Goal: Information Seeking & Learning: Learn about a topic

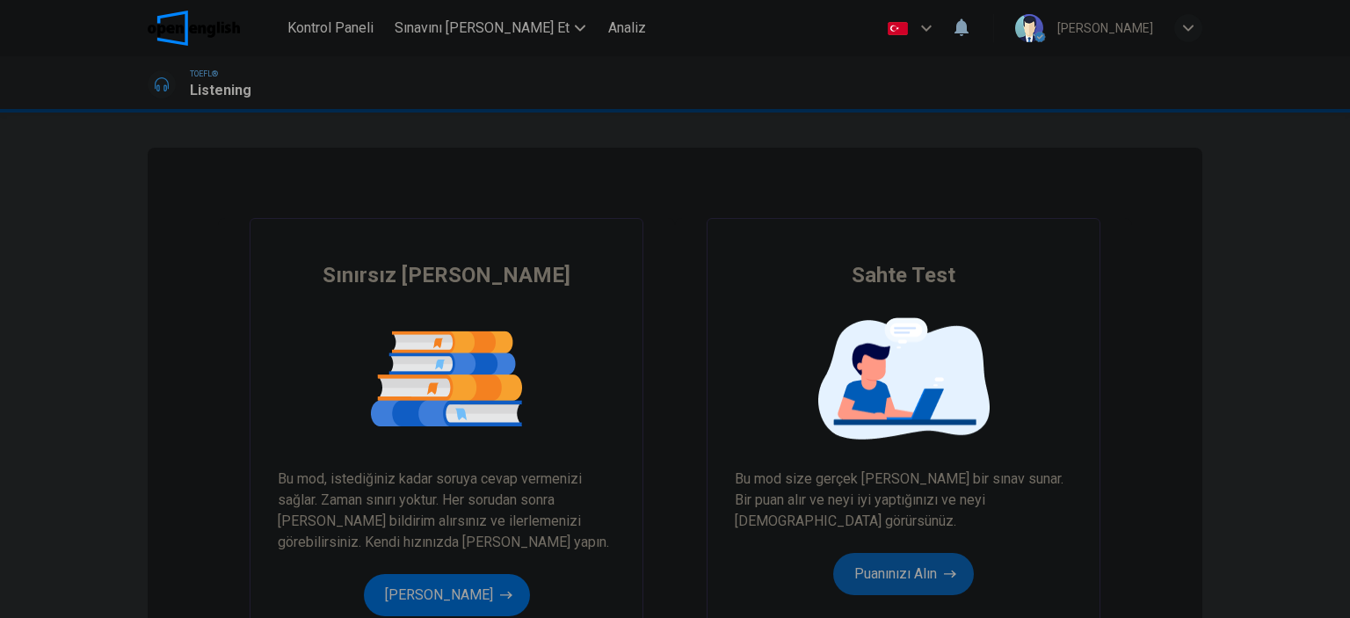
click at [843, 566] on button "Puanınızı Alın" at bounding box center [903, 574] width 141 height 42
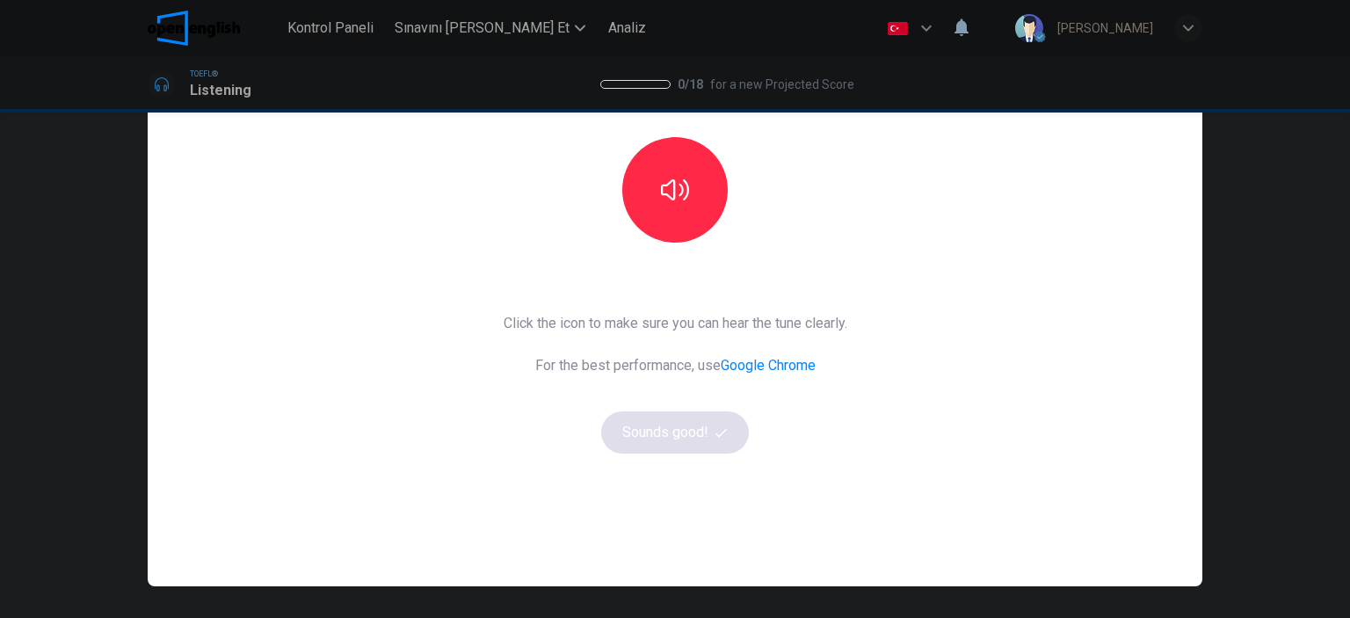
scroll to position [176, 0]
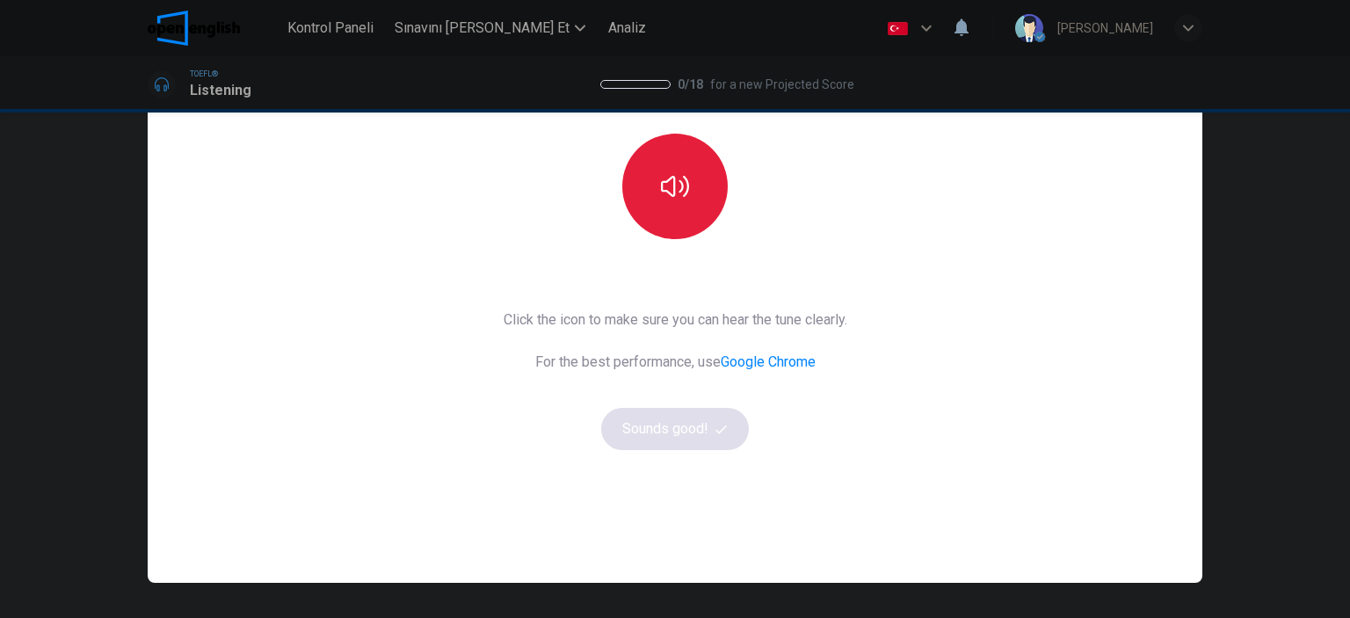
click at [664, 147] on button "button" at bounding box center [674, 186] width 105 height 105
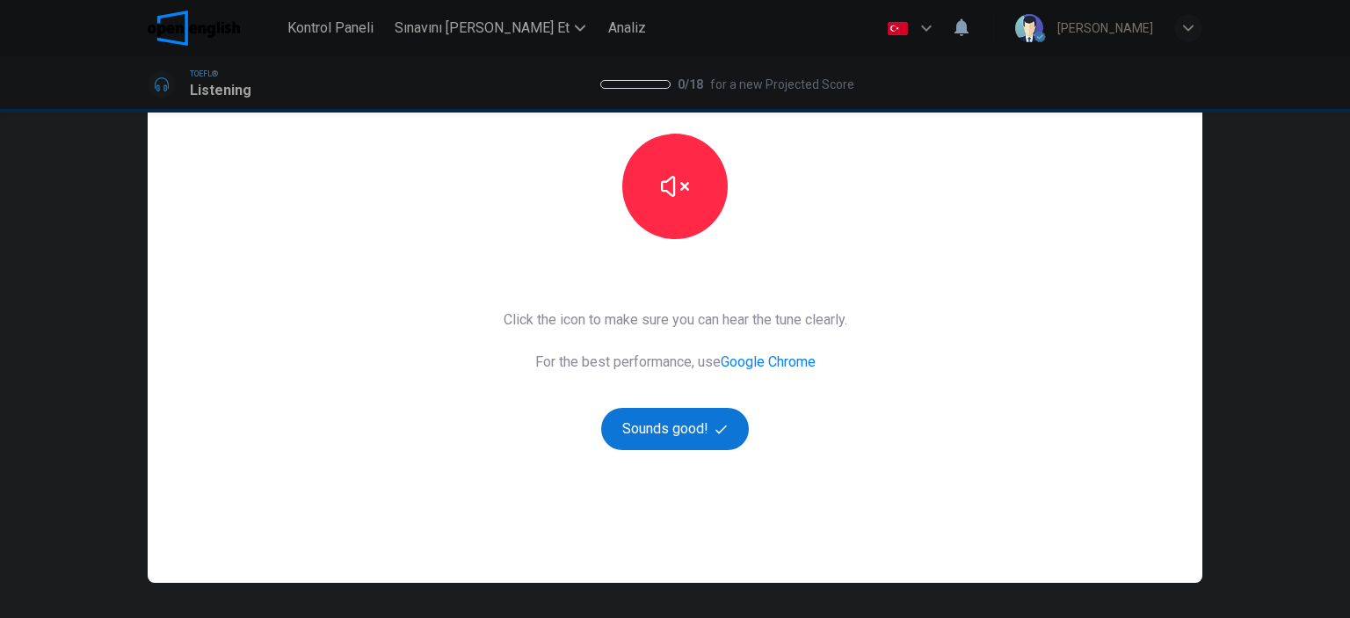
click at [664, 412] on button "Sounds good!" at bounding box center [675, 429] width 148 height 42
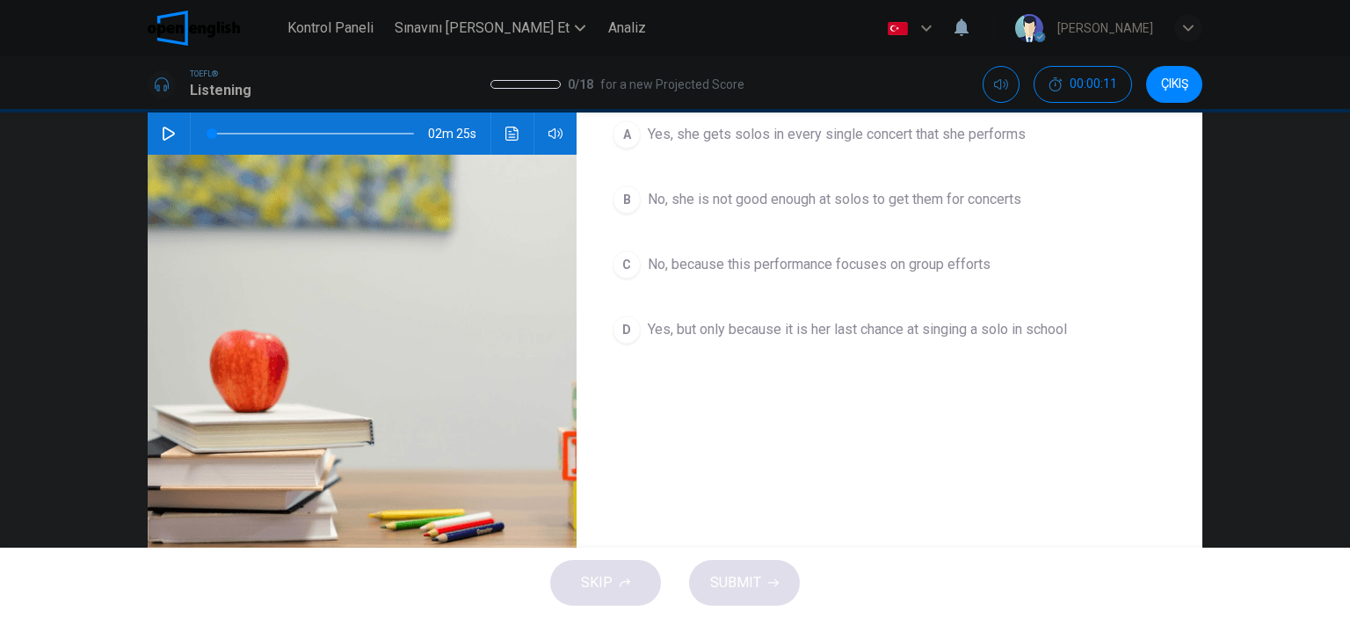
click at [163, 128] on icon "button" at bounding box center [169, 134] width 12 height 14
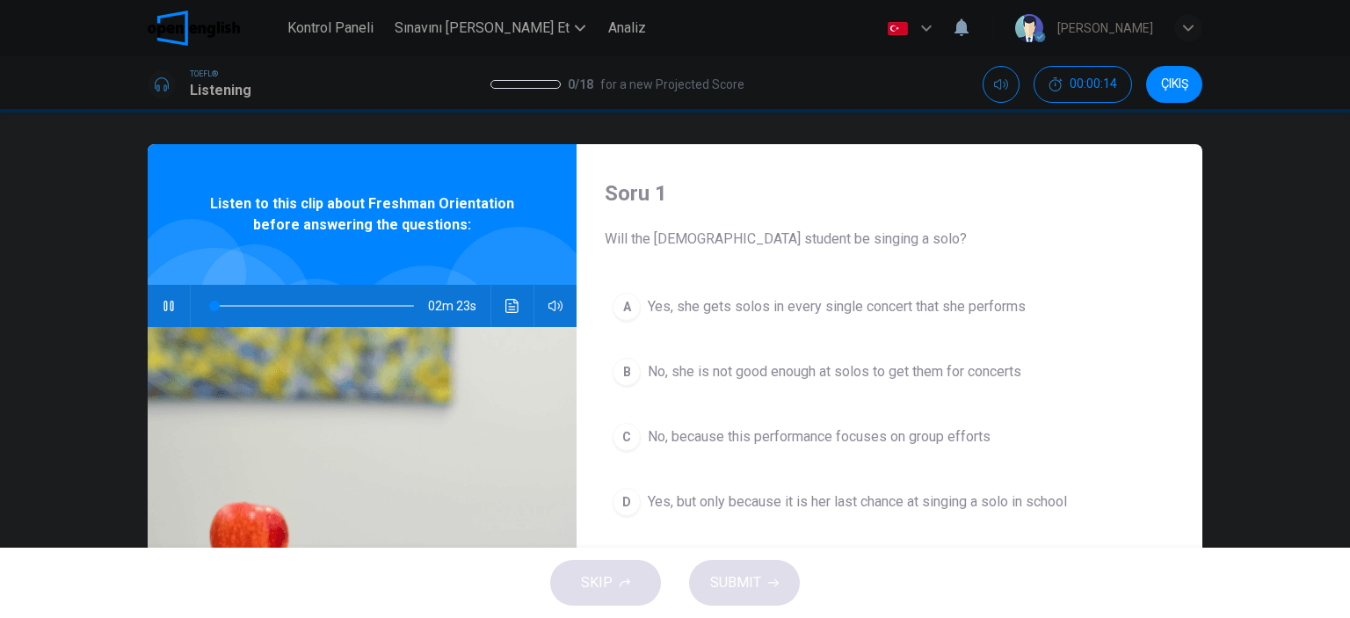
scroll to position [0, 0]
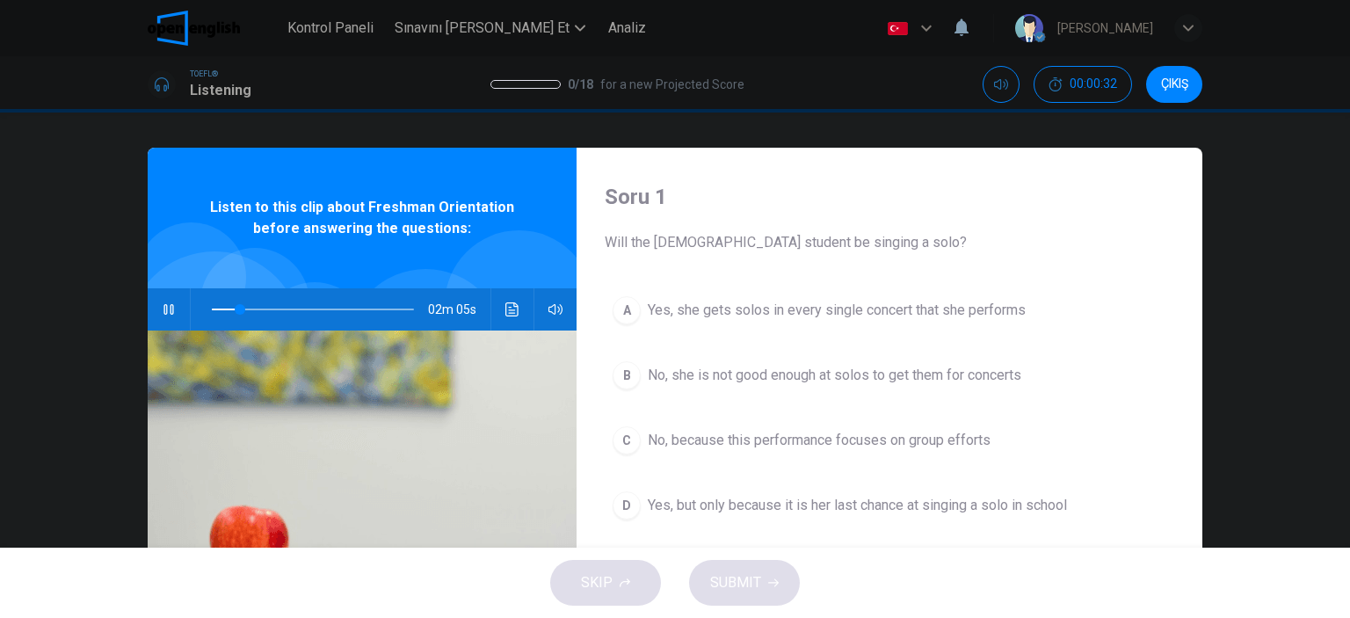
type input "**"
type input "*"
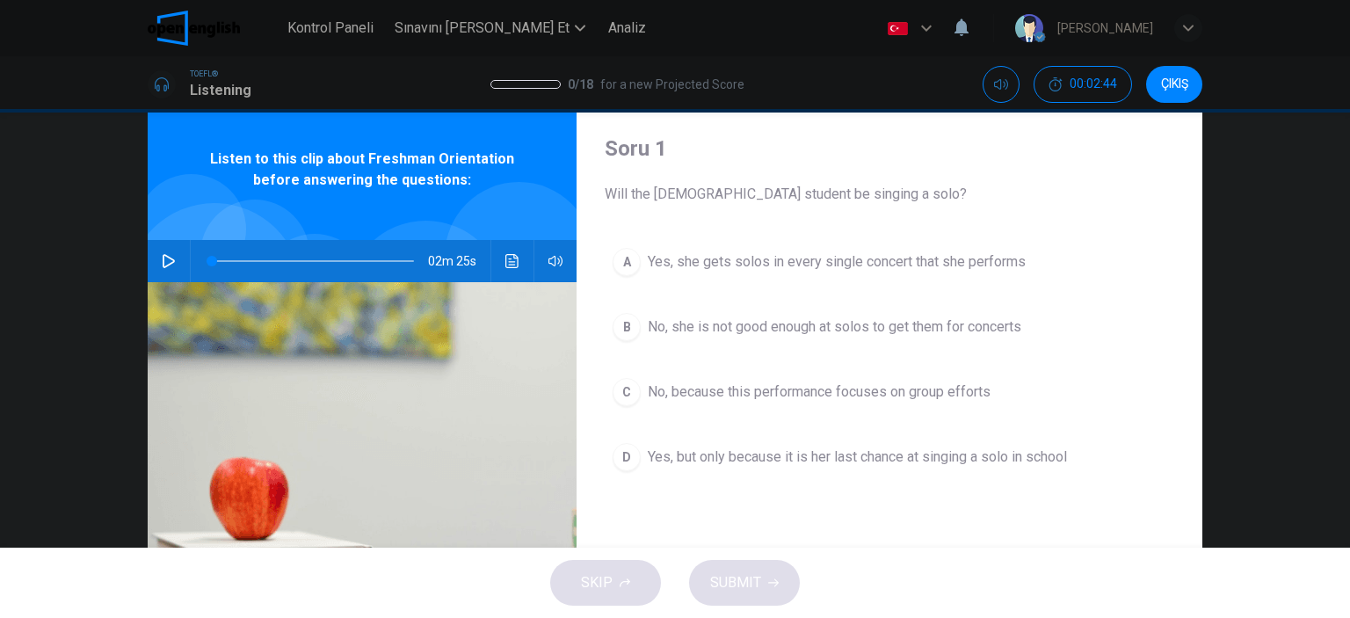
scroll to position [88, 0]
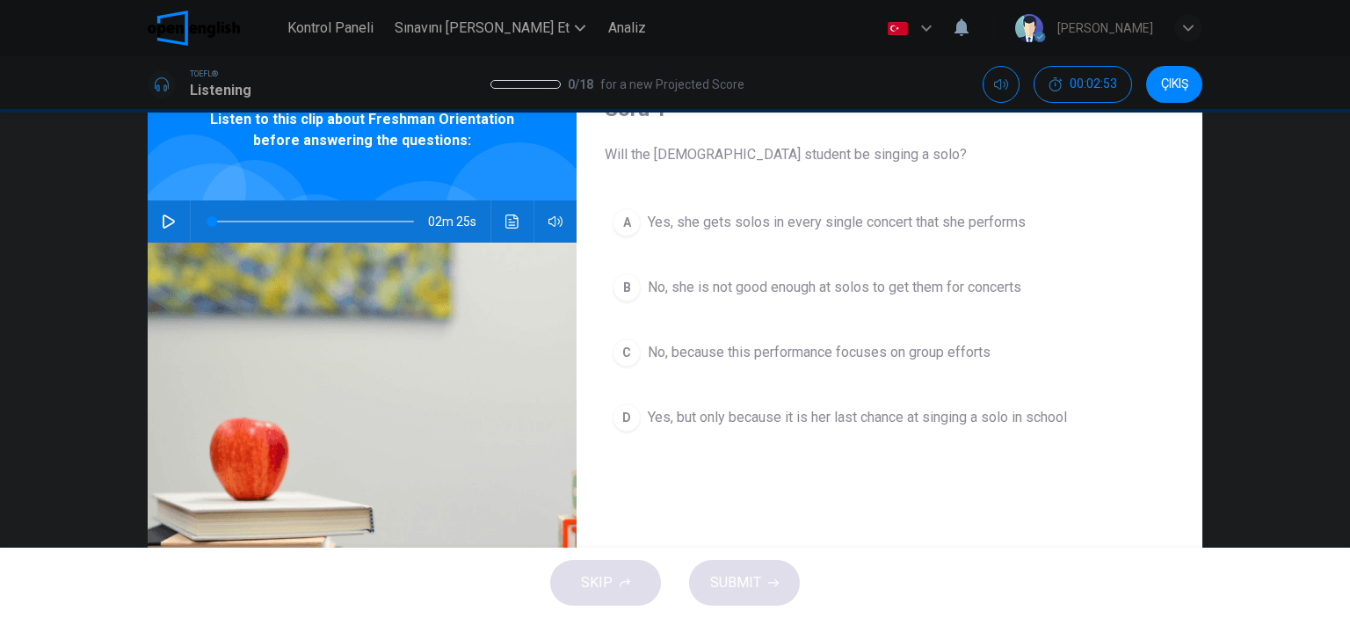
click at [633, 218] on div "A" at bounding box center [627, 222] width 28 height 28
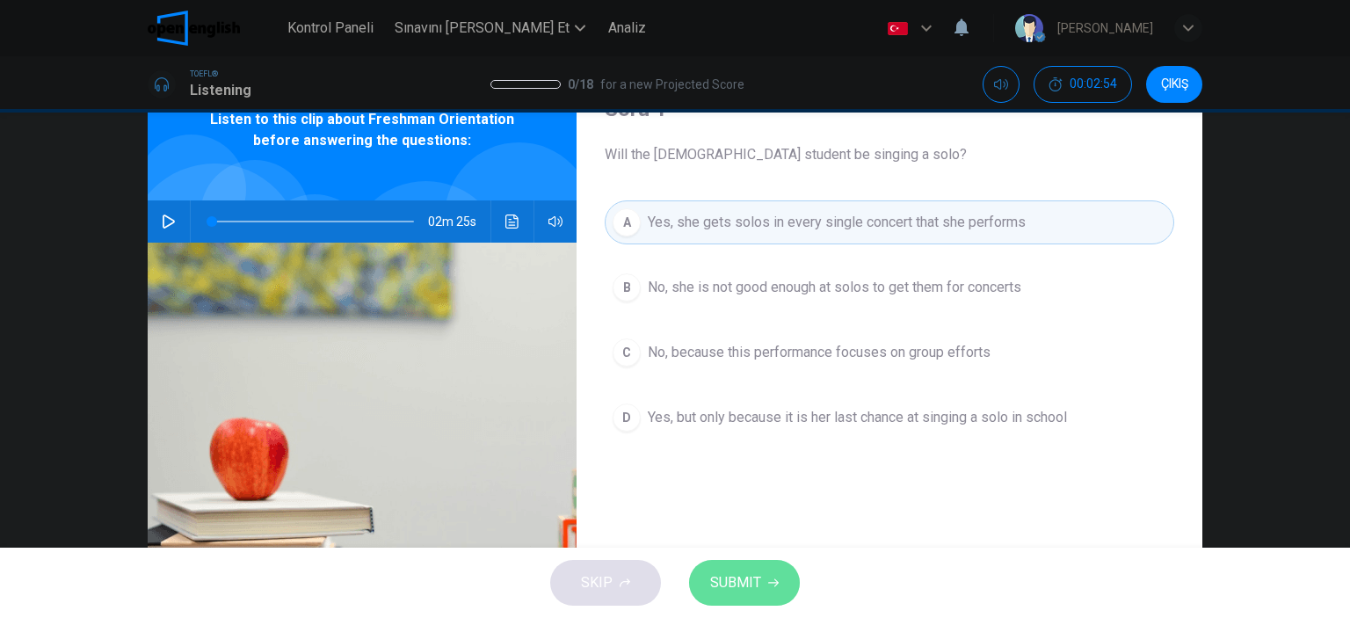
click at [735, 603] on button "SUBMIT" at bounding box center [744, 583] width 111 height 46
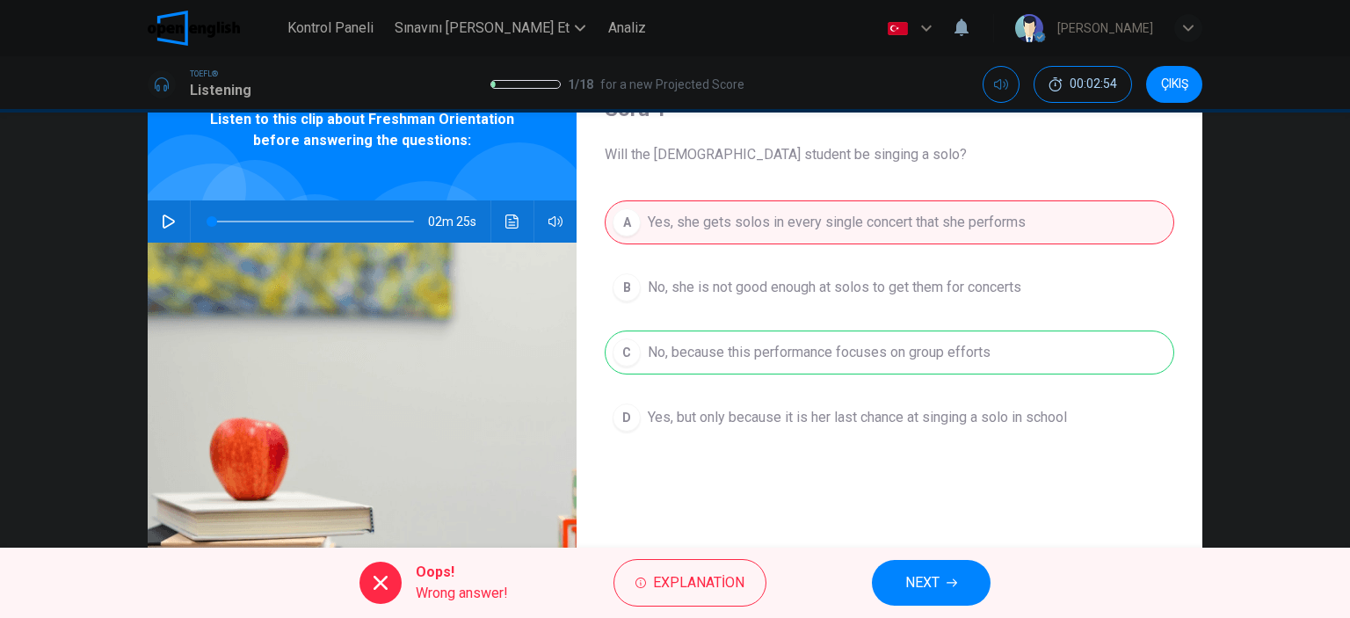
click at [921, 583] on span "NEXT" at bounding box center [922, 582] width 34 height 25
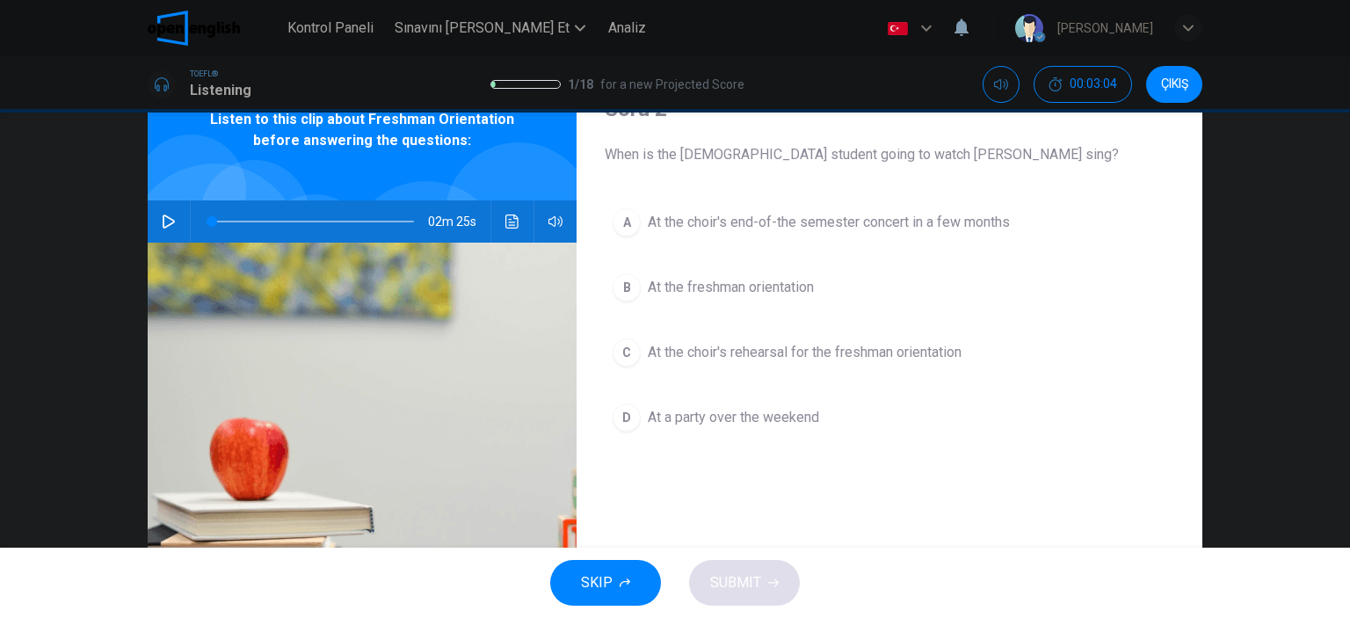
click at [635, 340] on button "C At the choir's rehearsal for the freshman orientation" at bounding box center [889, 352] width 569 height 44
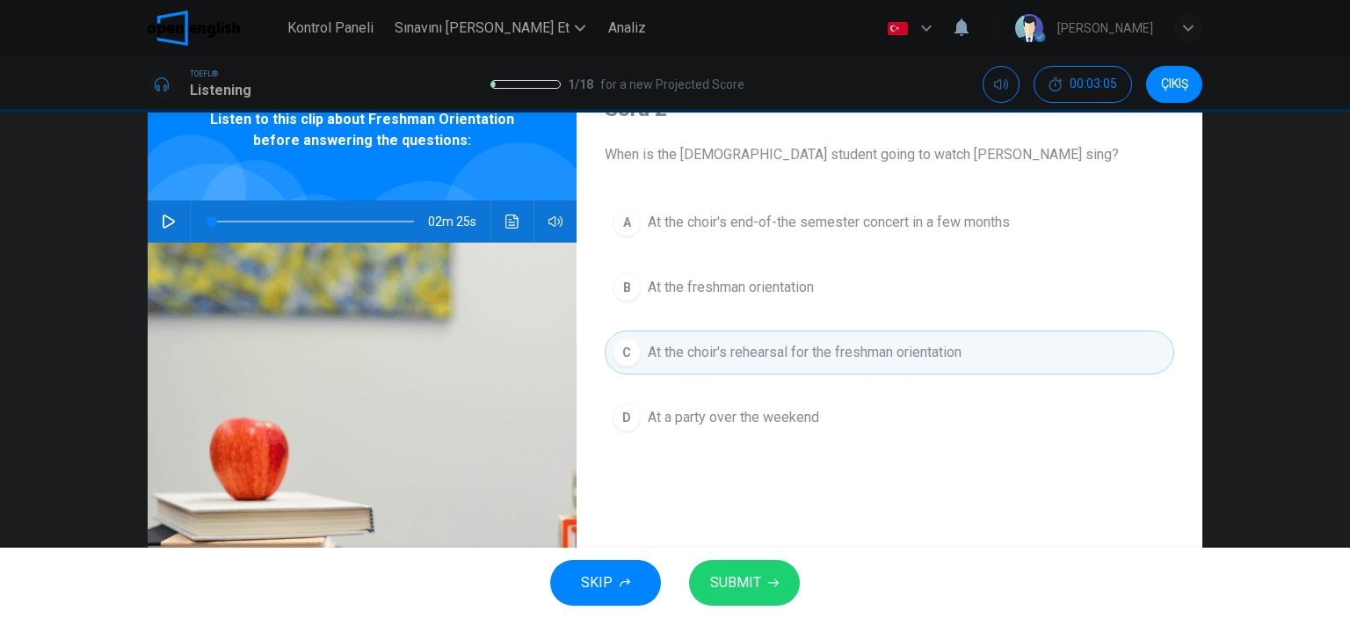
click at [760, 588] on button "SUBMIT" at bounding box center [744, 583] width 111 height 46
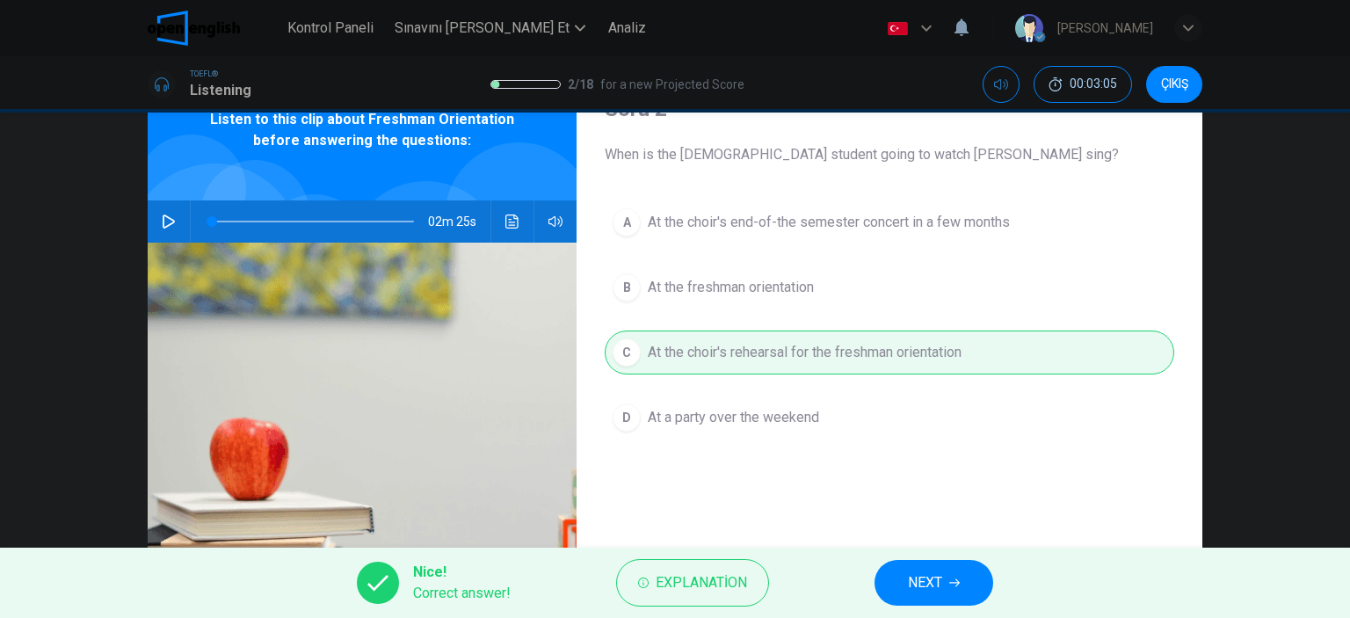
click at [945, 593] on button "NEXT" at bounding box center [933, 583] width 119 height 46
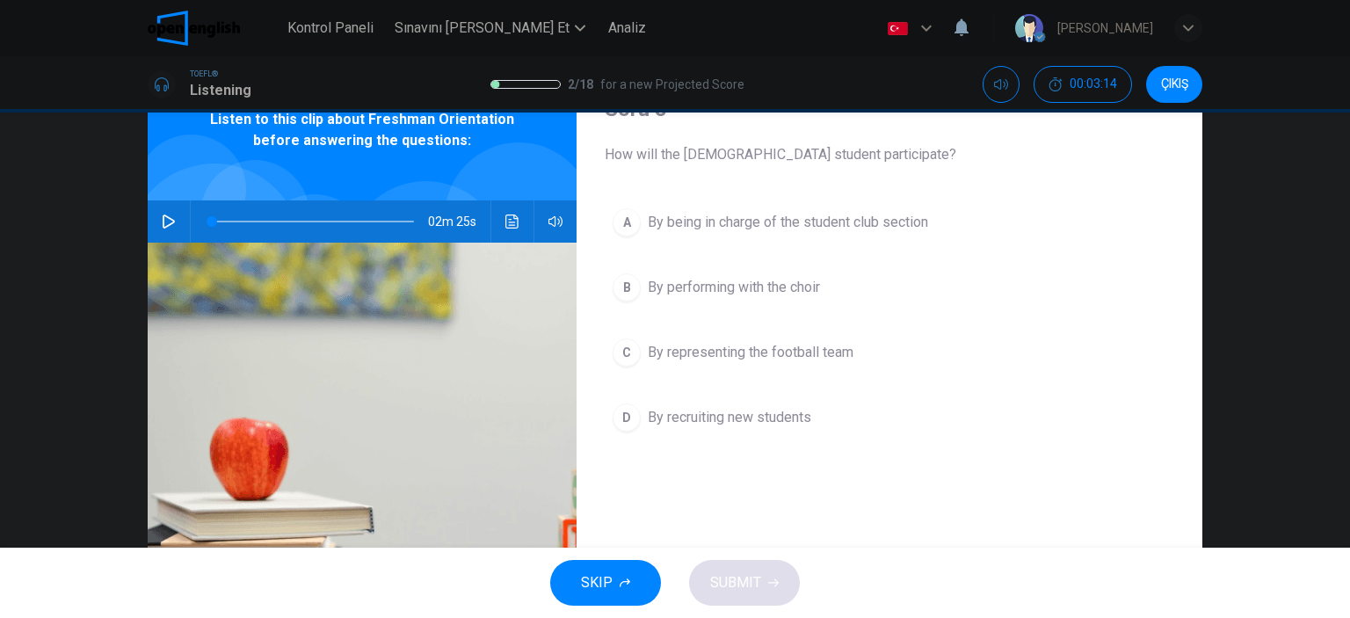
click at [628, 219] on div "A" at bounding box center [627, 222] width 28 height 28
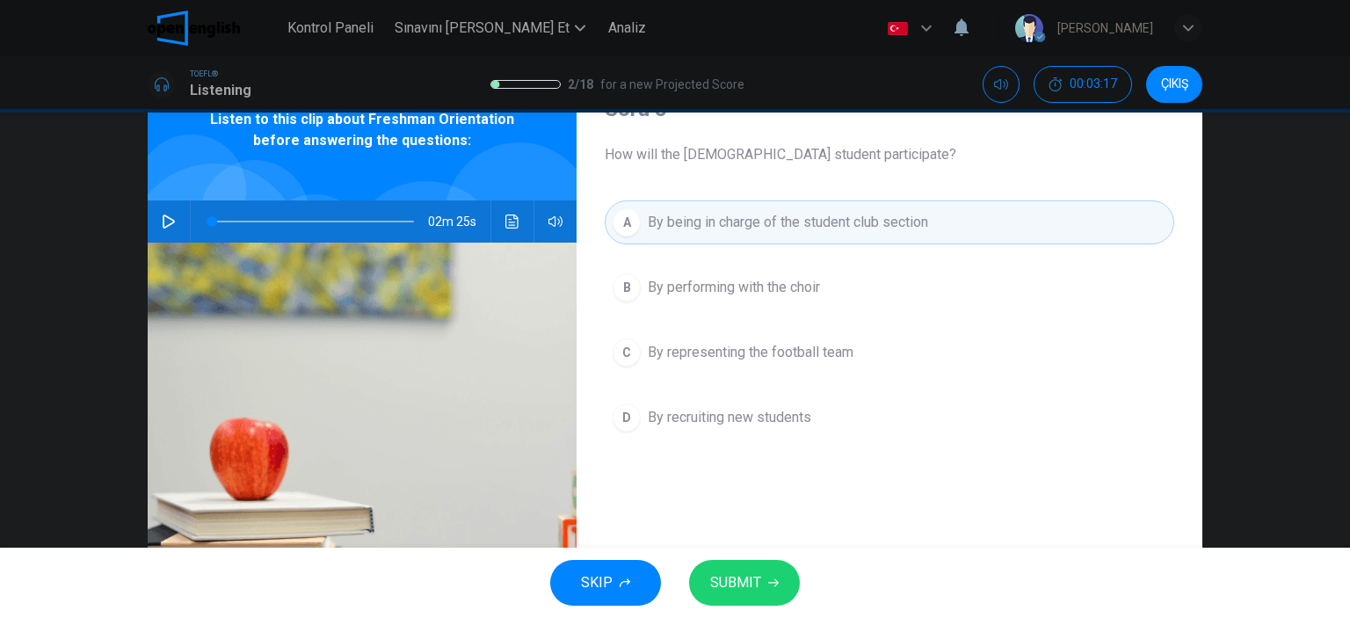
click at [614, 414] on div "D" at bounding box center [627, 417] width 28 height 28
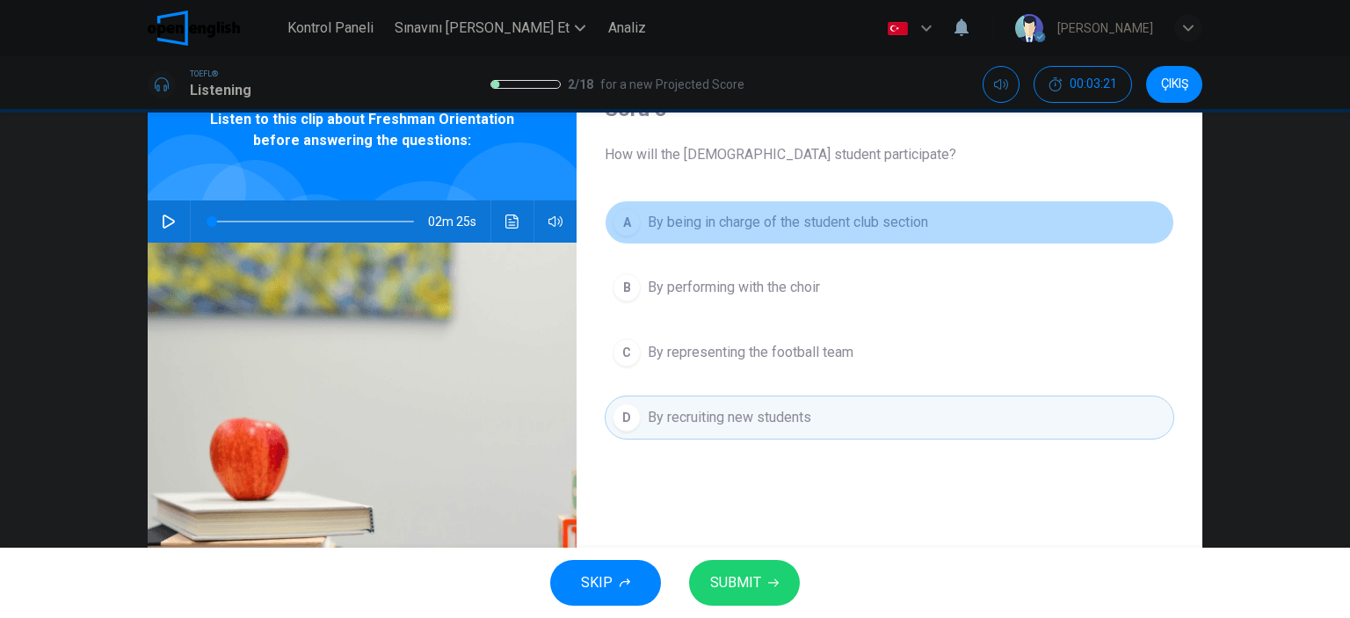
click at [621, 217] on div "A" at bounding box center [627, 222] width 28 height 28
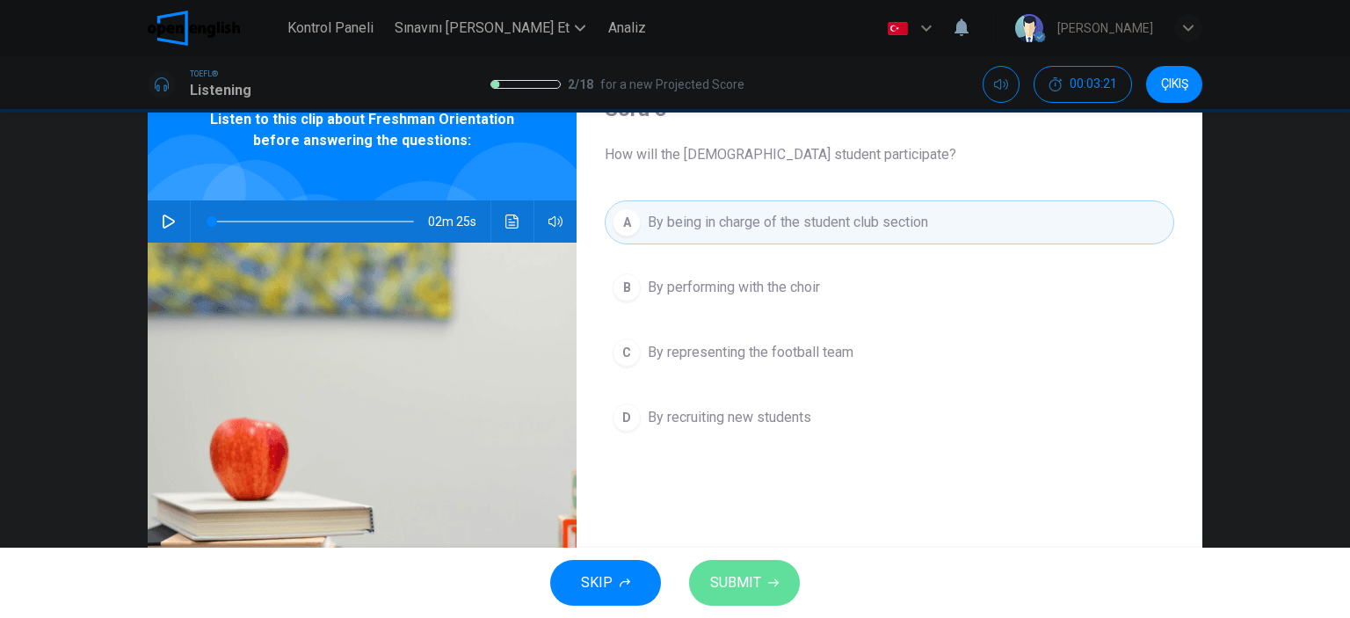
click at [794, 591] on button "SUBMIT" at bounding box center [744, 583] width 111 height 46
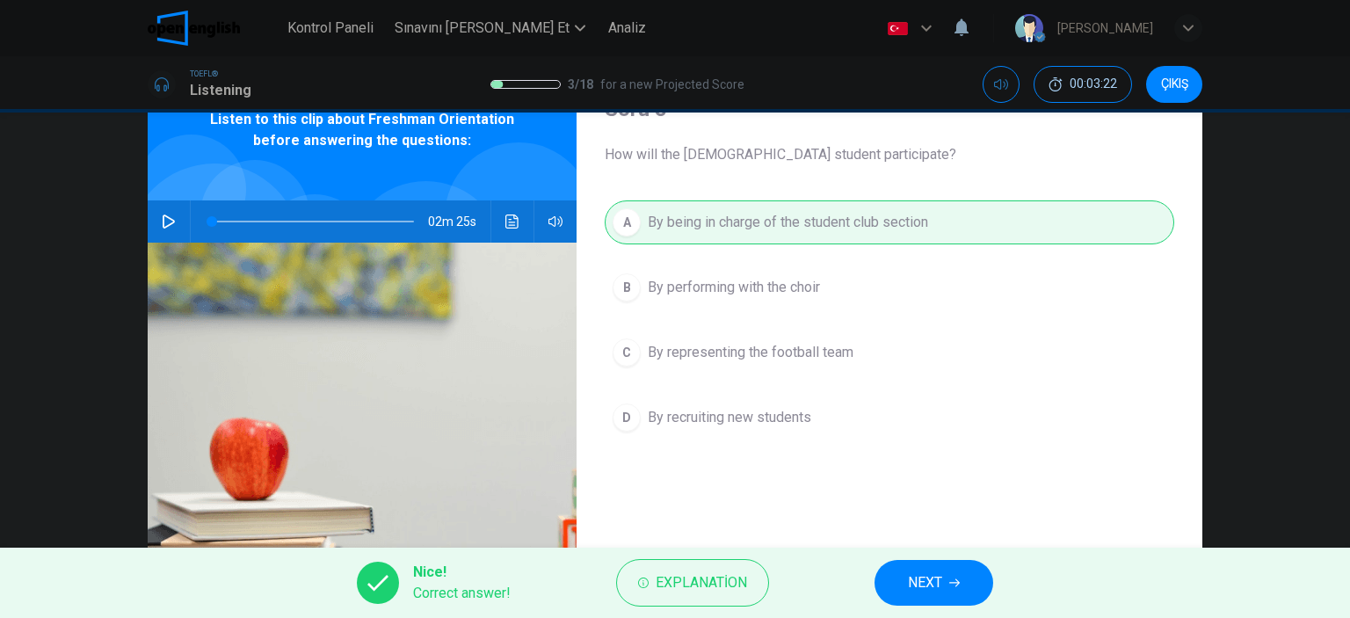
click at [889, 586] on button "NEXT" at bounding box center [933, 583] width 119 height 46
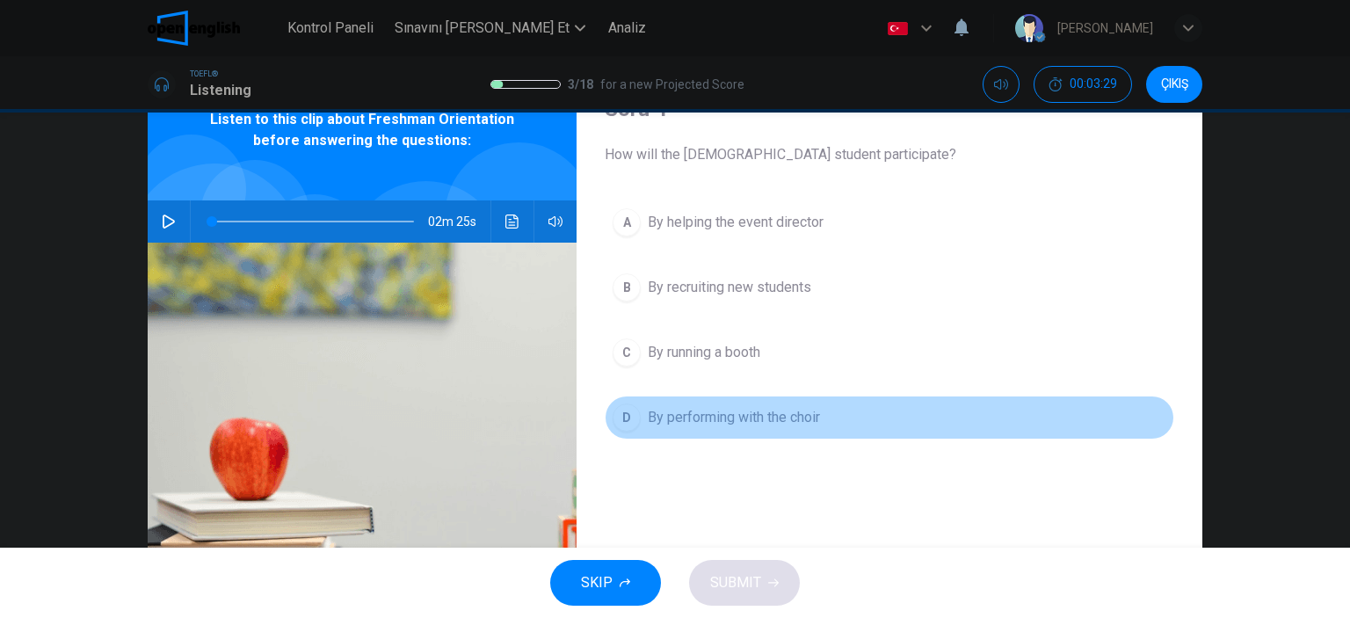
click at [634, 411] on div "D" at bounding box center [627, 417] width 28 height 28
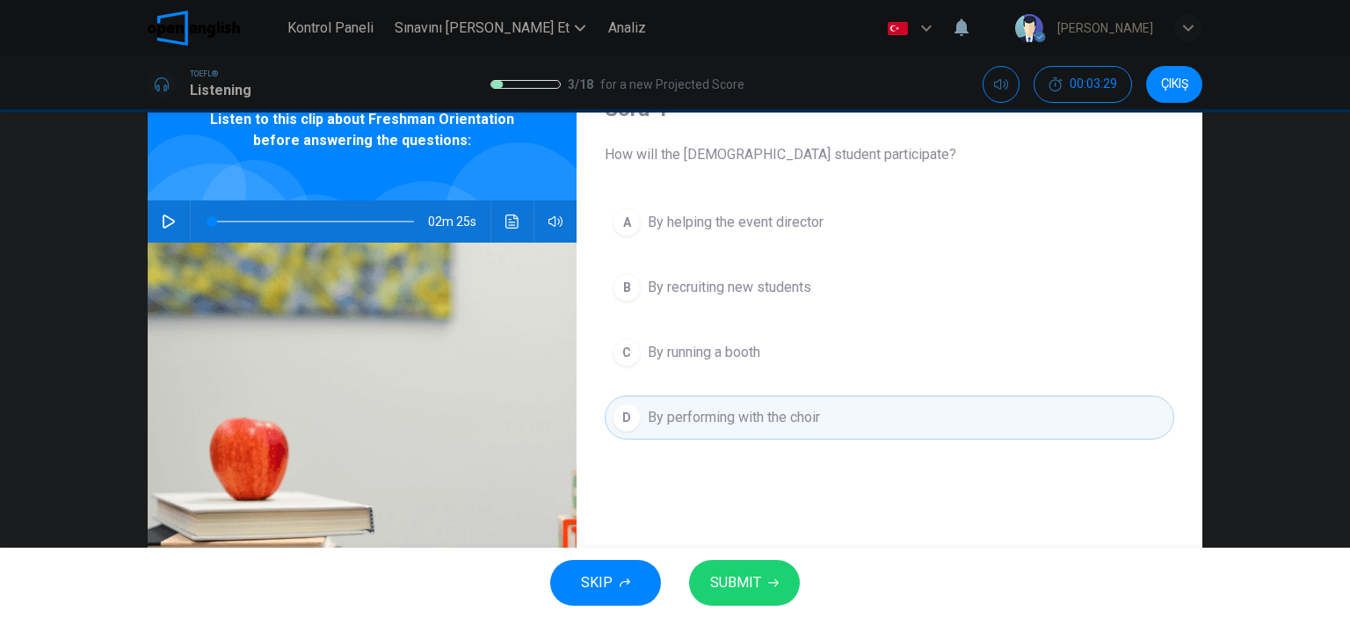
click at [724, 571] on span "SUBMIT" at bounding box center [735, 582] width 51 height 25
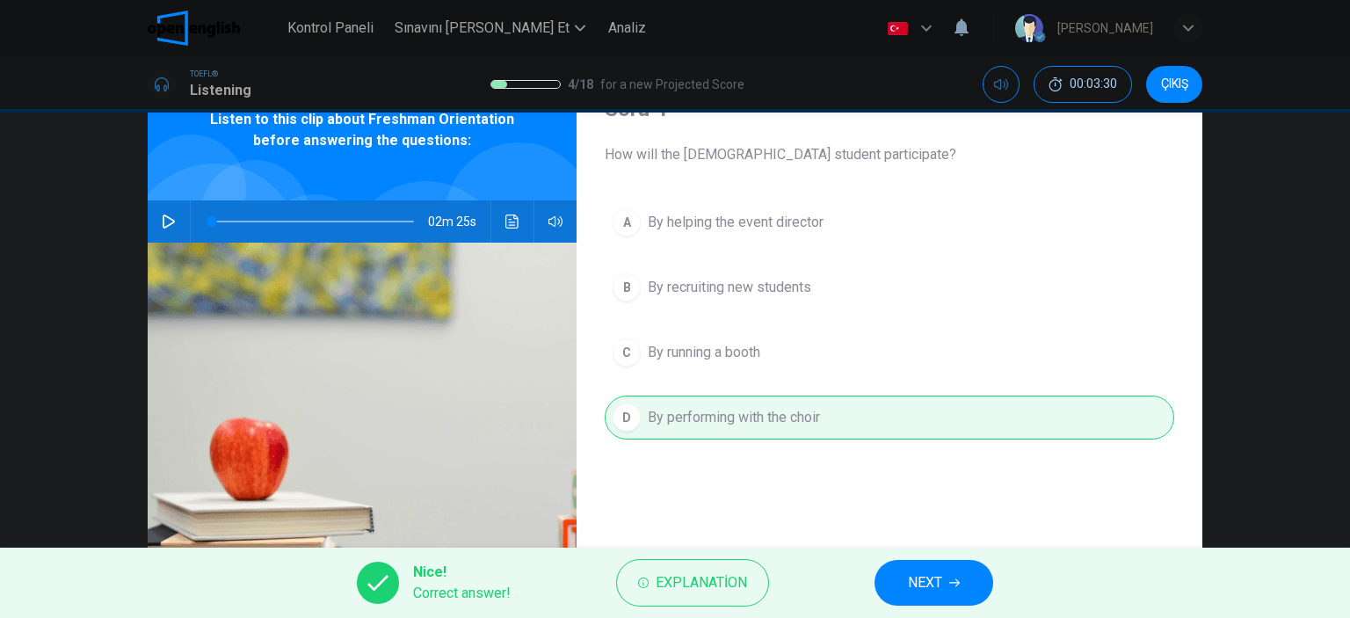
click at [922, 583] on span "NEXT" at bounding box center [925, 582] width 34 height 25
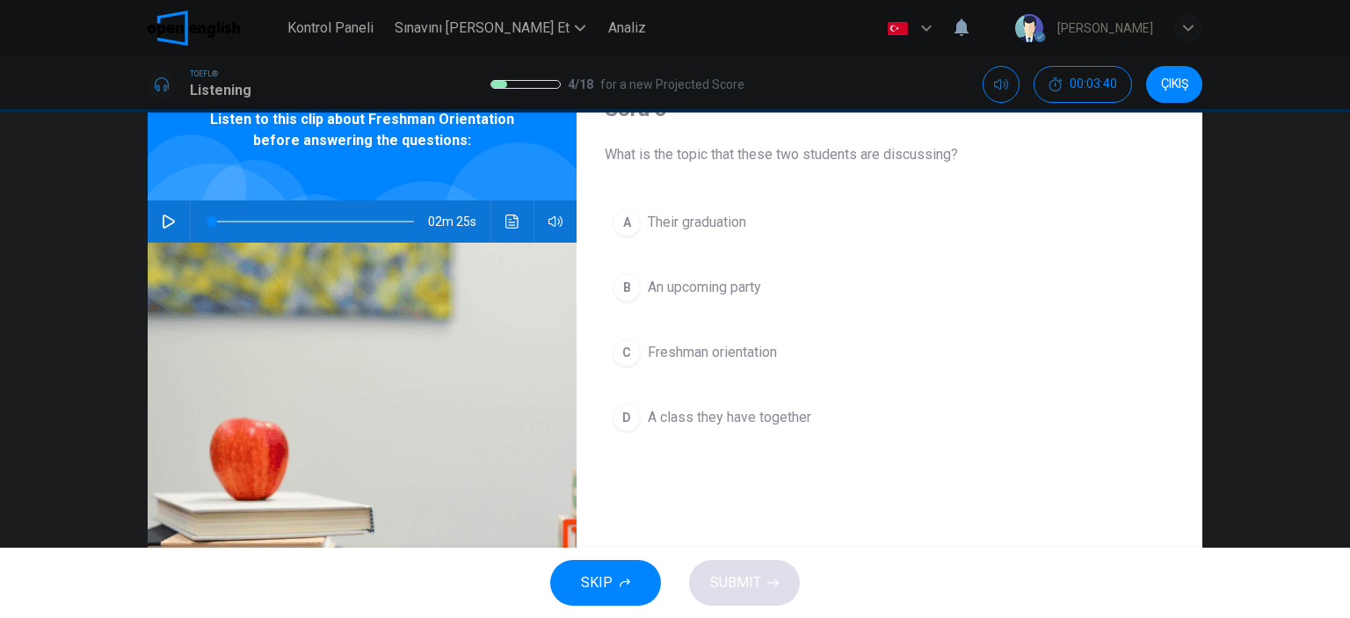
click at [619, 281] on div "B" at bounding box center [627, 287] width 28 height 28
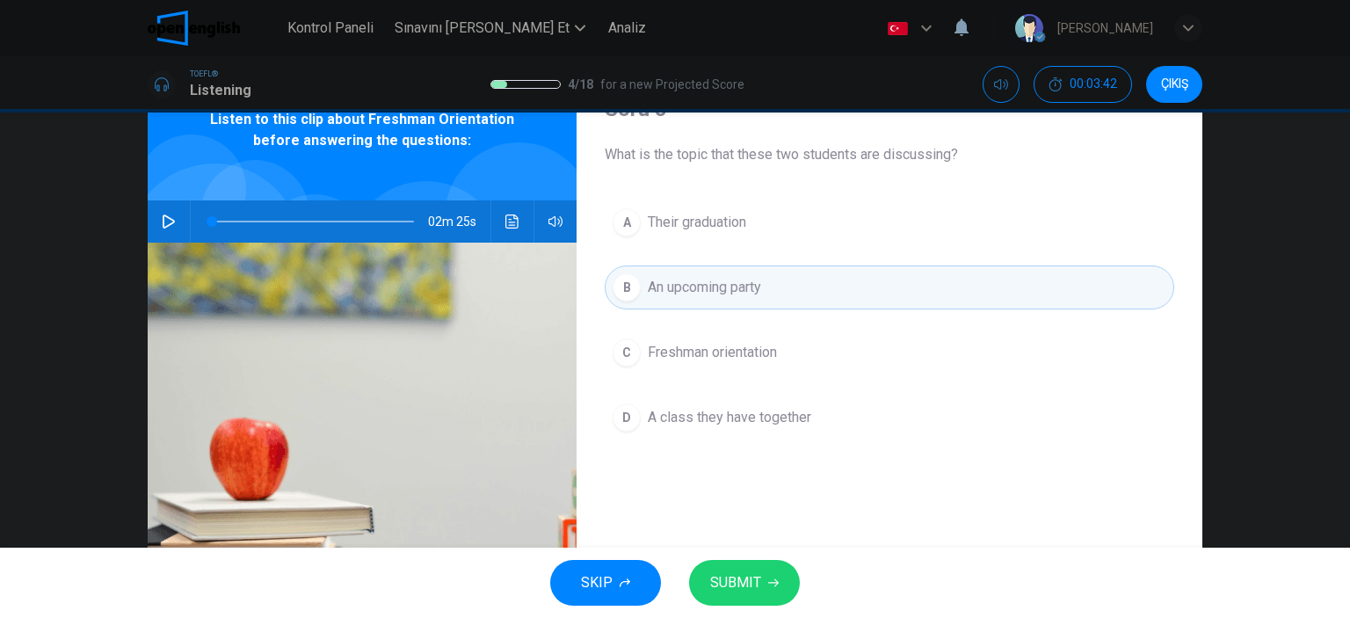
click at [760, 577] on button "SUBMIT" at bounding box center [744, 583] width 111 height 46
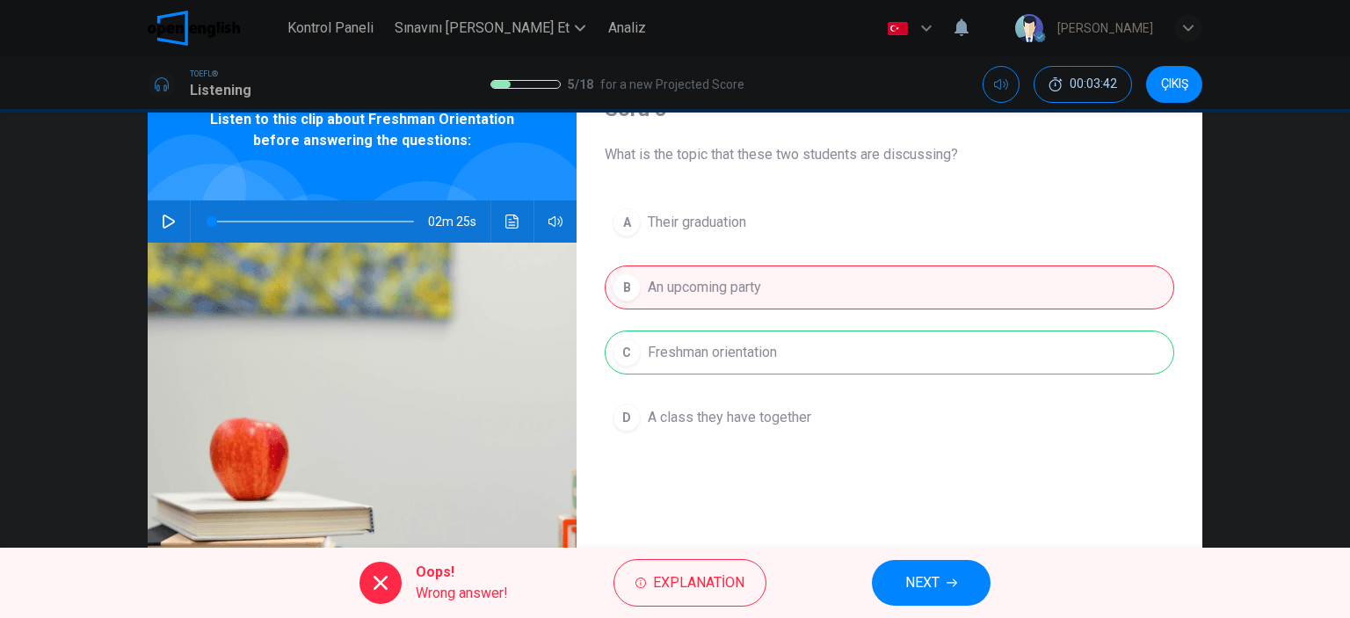
click at [926, 599] on button "NEXT" at bounding box center [931, 583] width 119 height 46
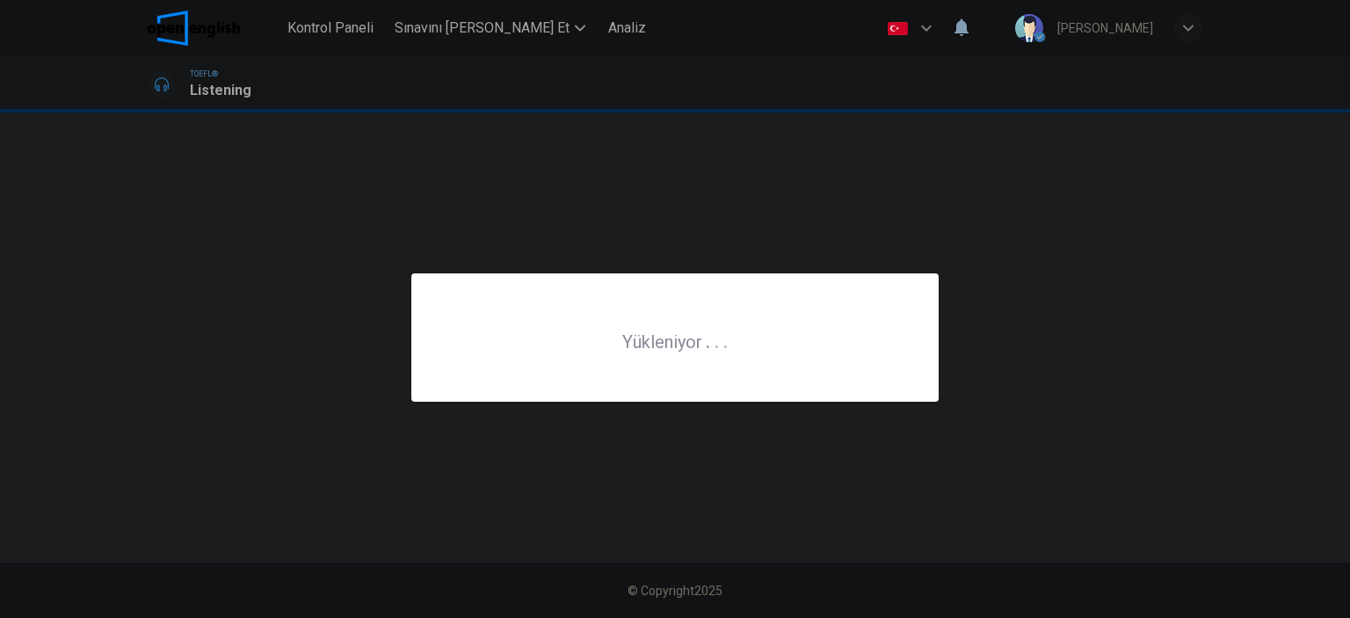
scroll to position [0, 0]
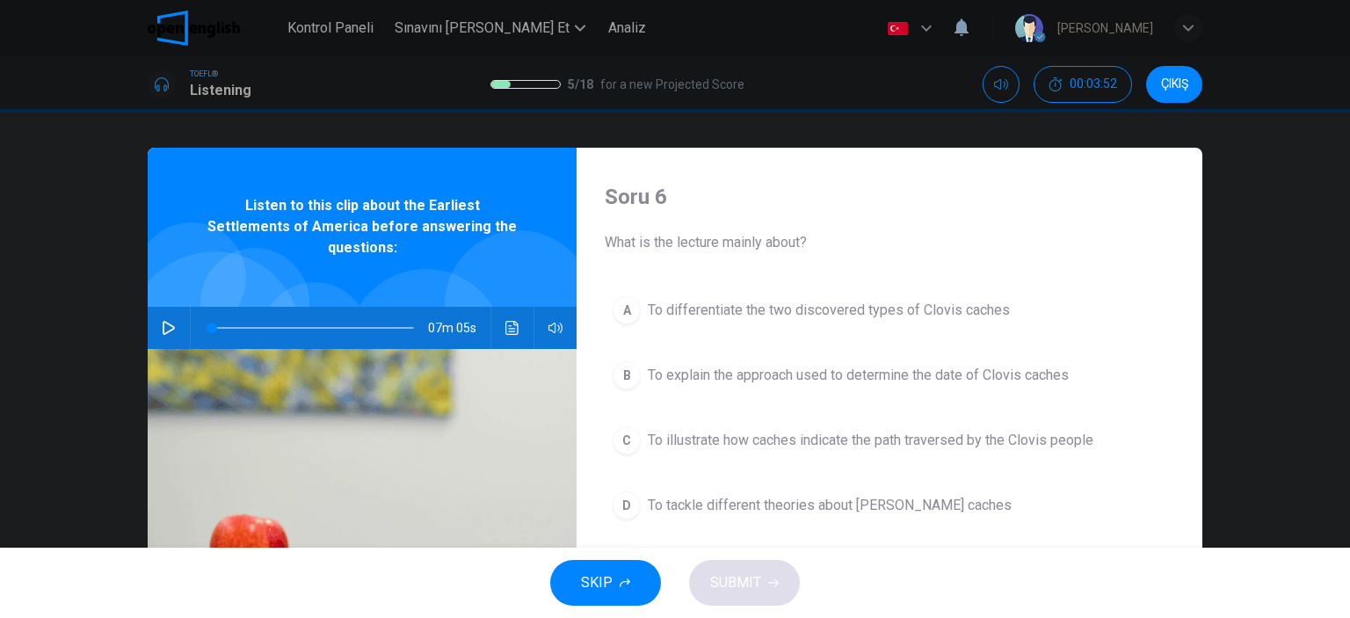
click at [170, 321] on icon "button" at bounding box center [169, 328] width 12 height 14
click at [637, 281] on div "Soru 6 What is the lecture mainly about? A To differentiate the two discovered …" at bounding box center [890, 453] width 626 height 611
click at [628, 307] on div "A" at bounding box center [627, 310] width 28 height 28
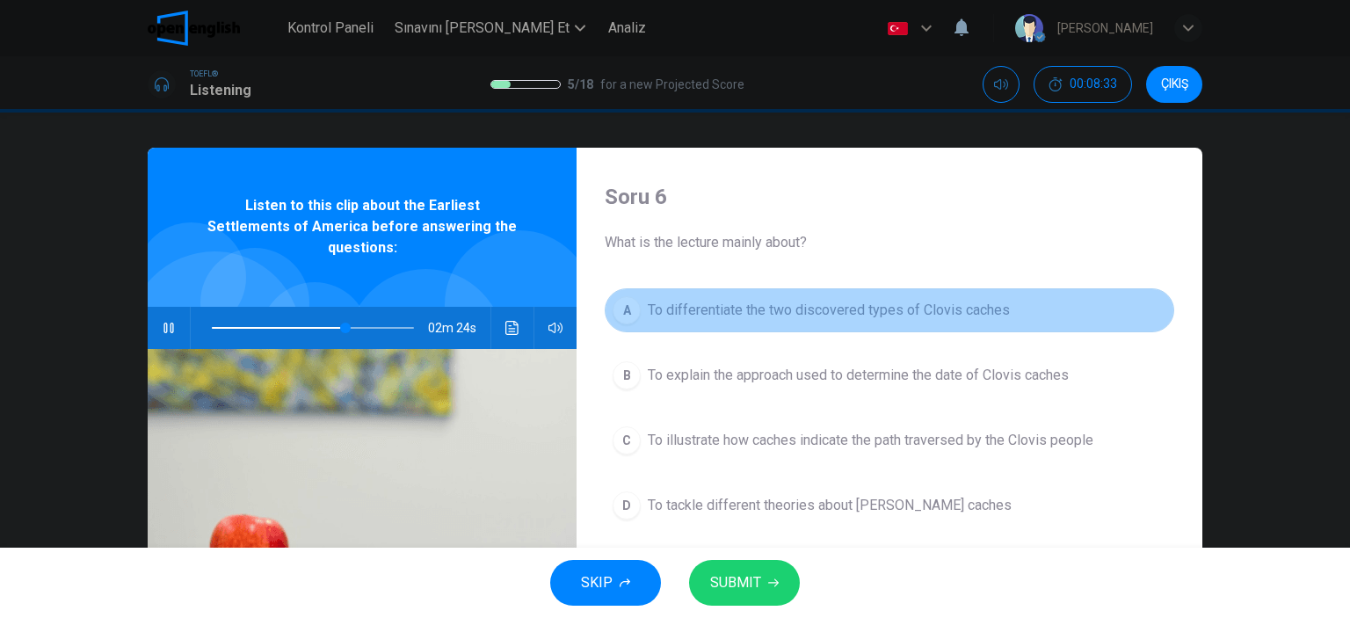
click at [628, 307] on div "A" at bounding box center [627, 310] width 28 height 28
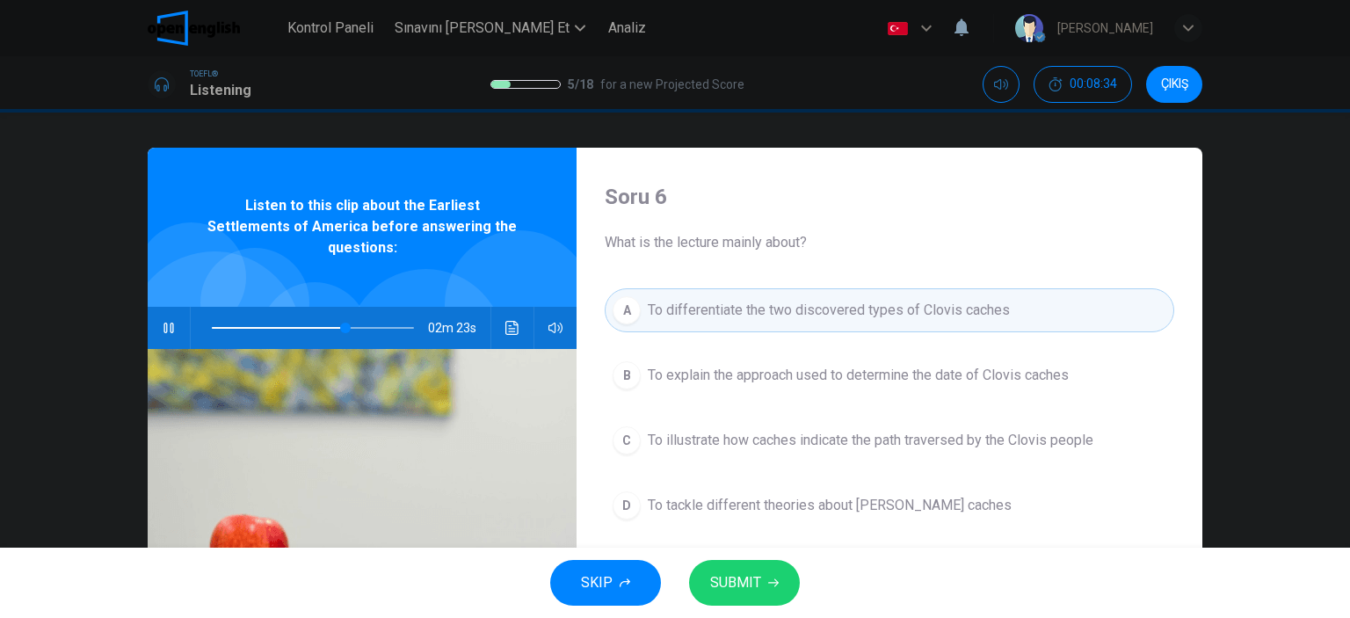
click at [759, 569] on button "SUBMIT" at bounding box center [744, 583] width 111 height 46
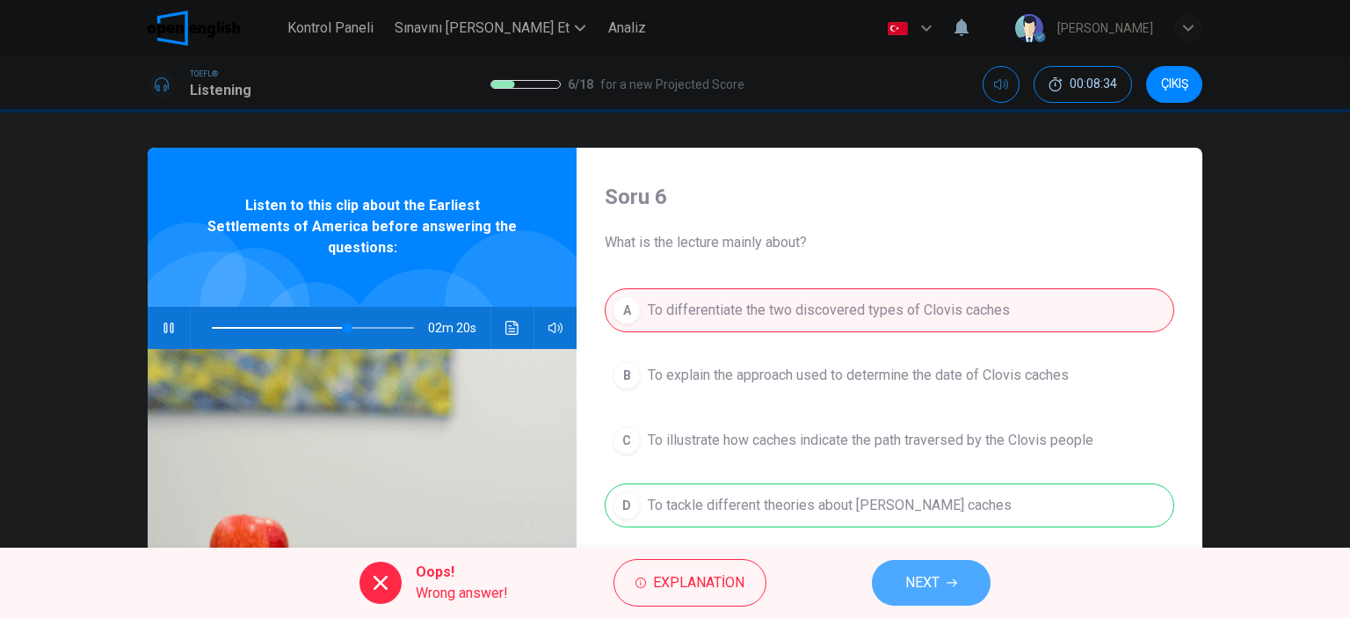
click at [890, 583] on button "NEXT" at bounding box center [931, 583] width 119 height 46
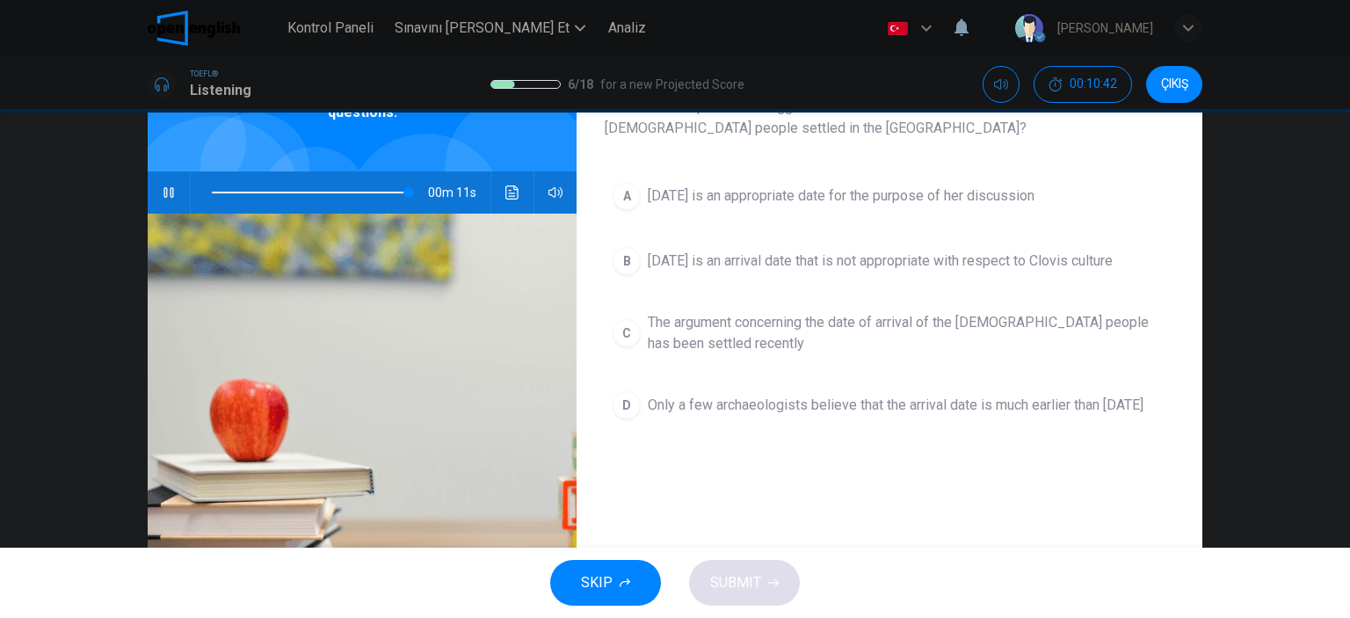
scroll to position [134, 0]
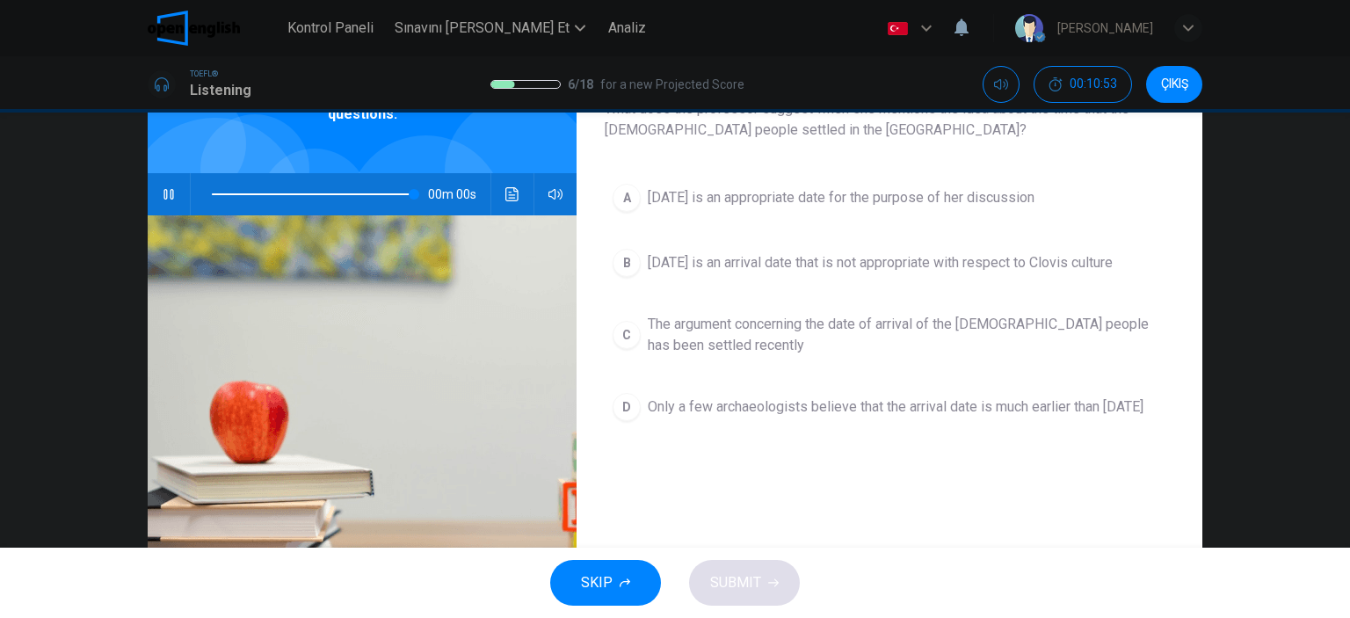
type input "*"
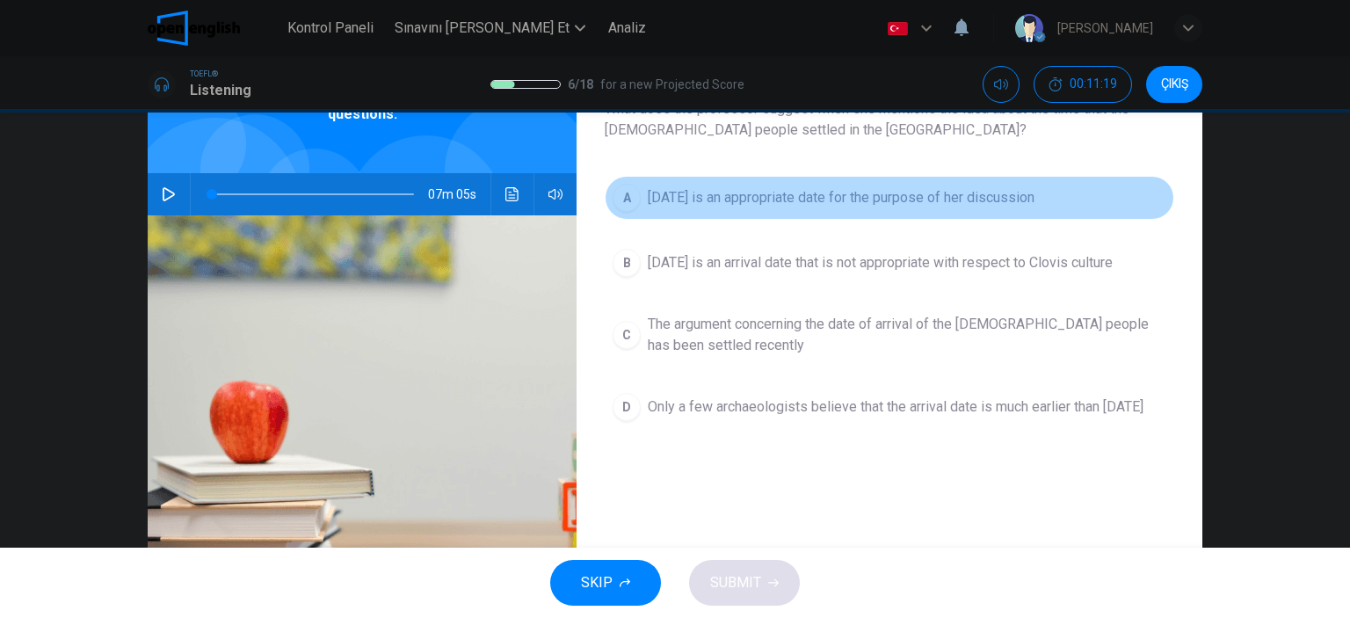
click at [629, 201] on div "A" at bounding box center [627, 198] width 28 height 28
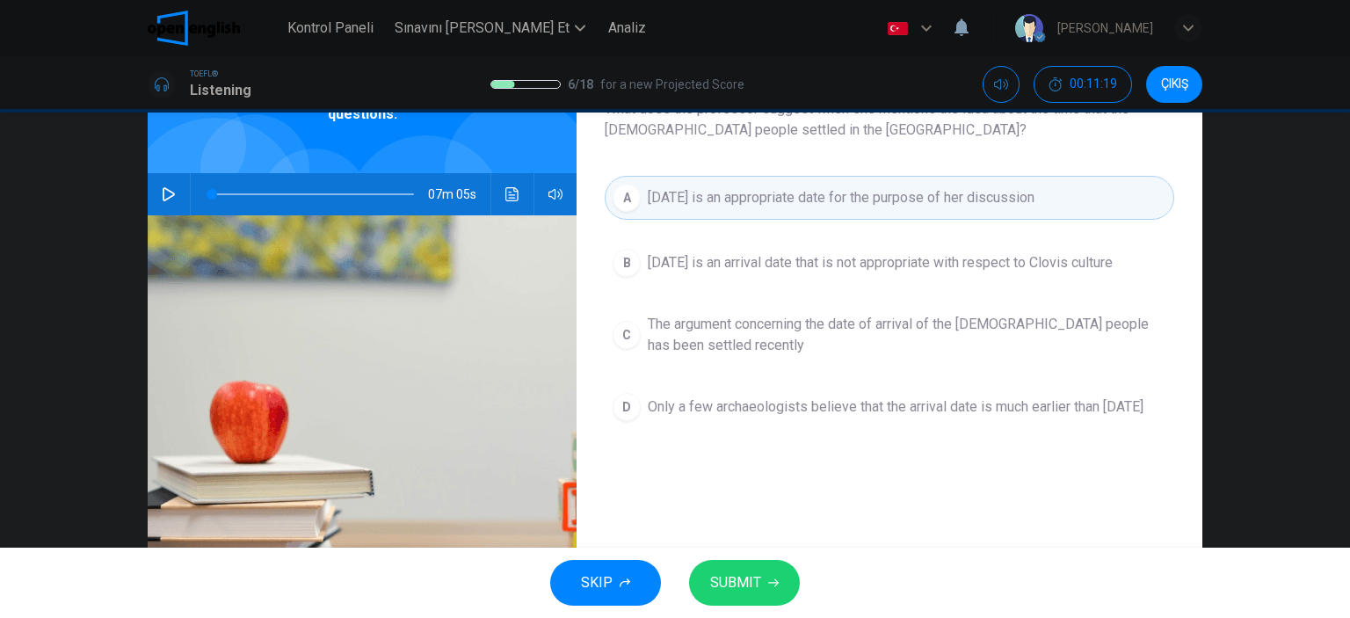
click at [750, 606] on div "SKIP SUBMIT" at bounding box center [675, 583] width 1350 height 70
click at [752, 588] on span "SUBMIT" at bounding box center [735, 582] width 51 height 25
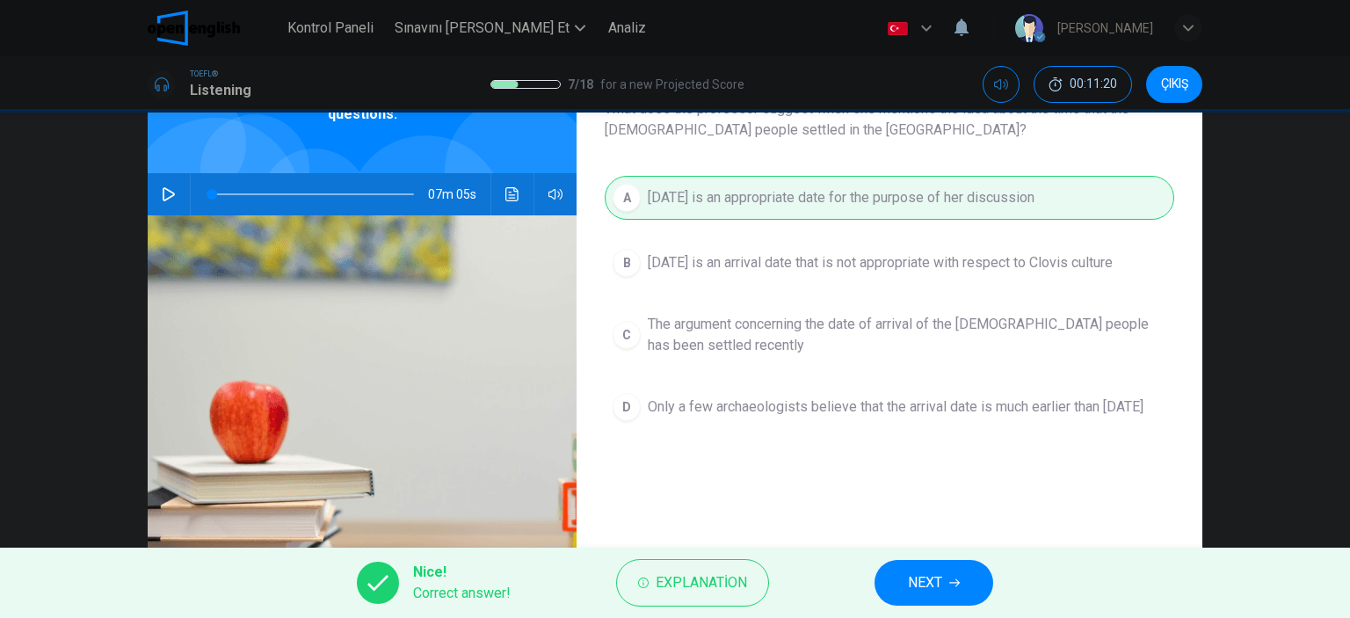
click at [939, 599] on button "NEXT" at bounding box center [933, 583] width 119 height 46
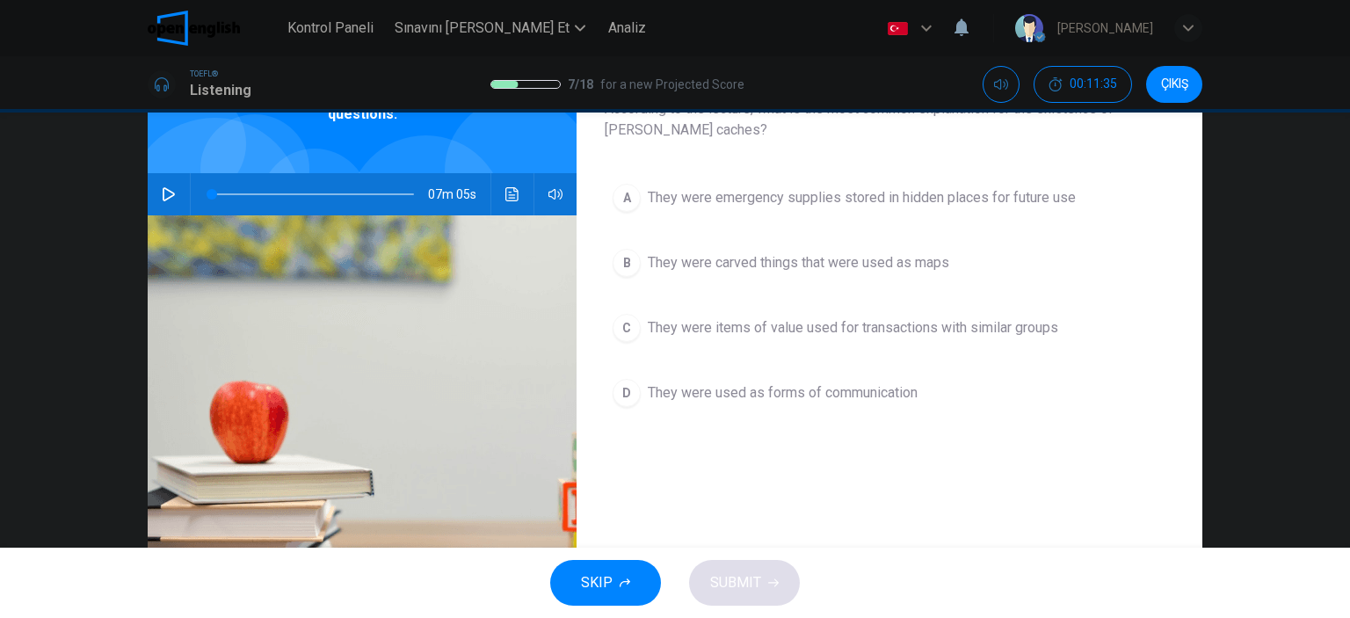
click at [635, 337] on button "C They were items of value used for transactions with similar groups" at bounding box center [889, 328] width 569 height 44
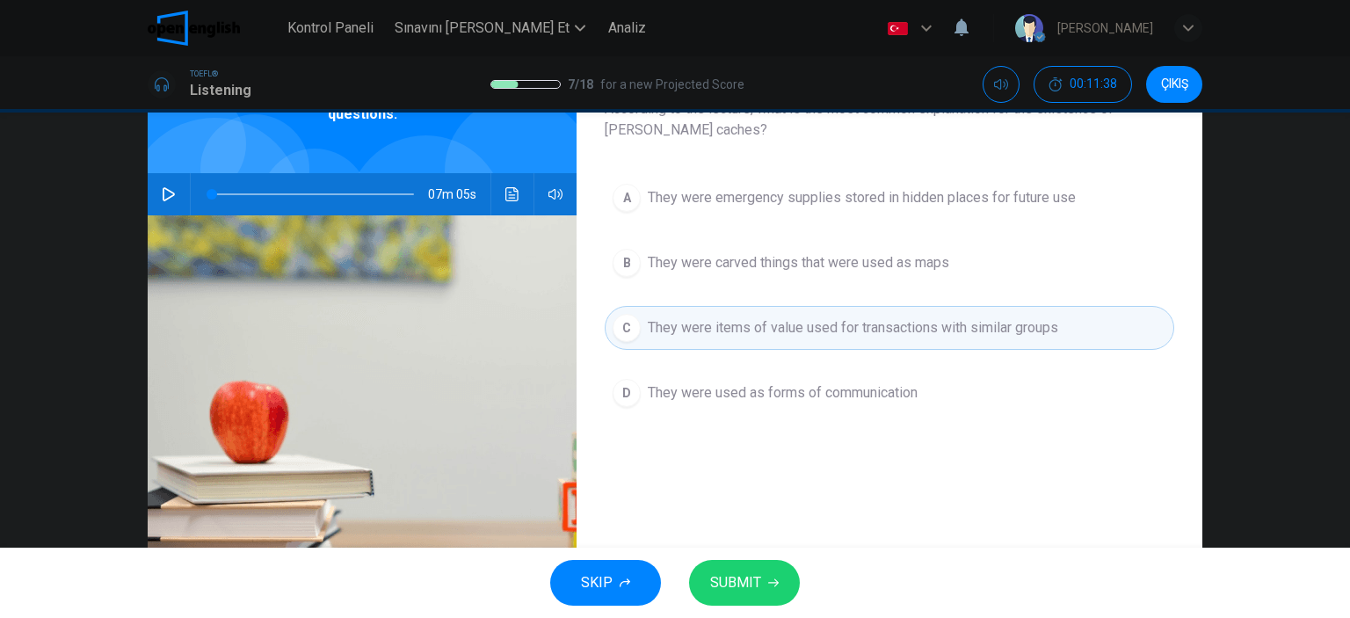
click at [768, 578] on icon "button" at bounding box center [773, 582] width 11 height 11
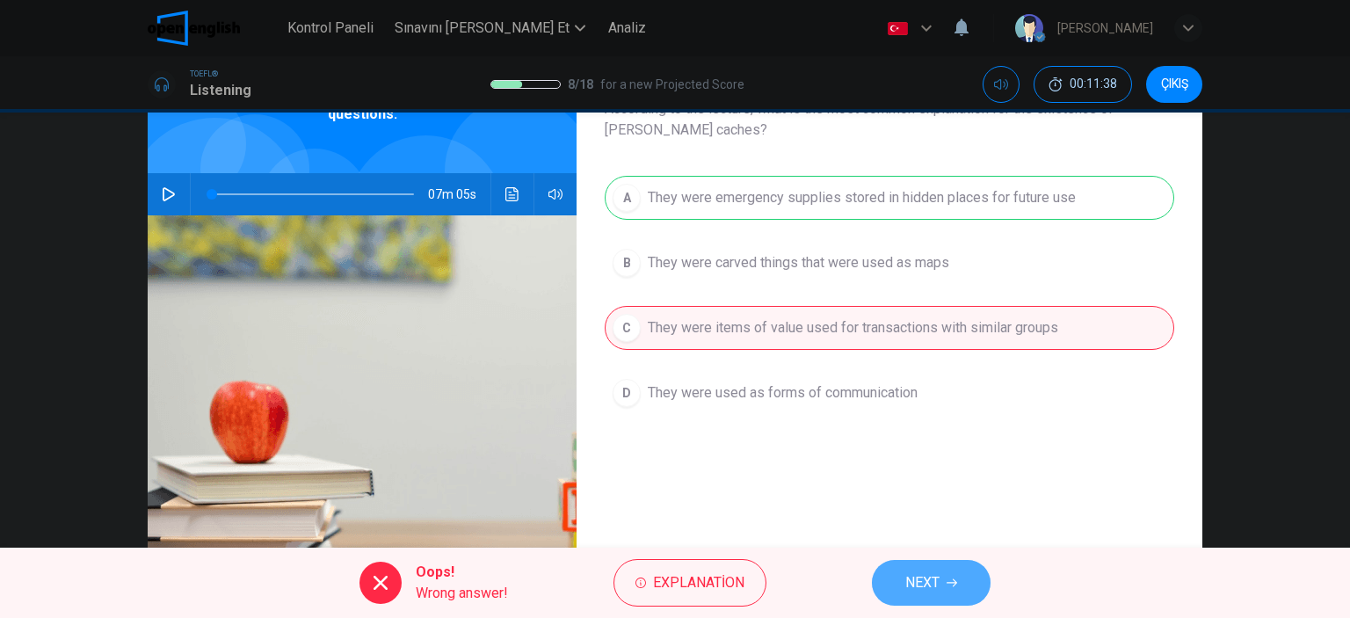
click at [968, 597] on button "NEXT" at bounding box center [931, 583] width 119 height 46
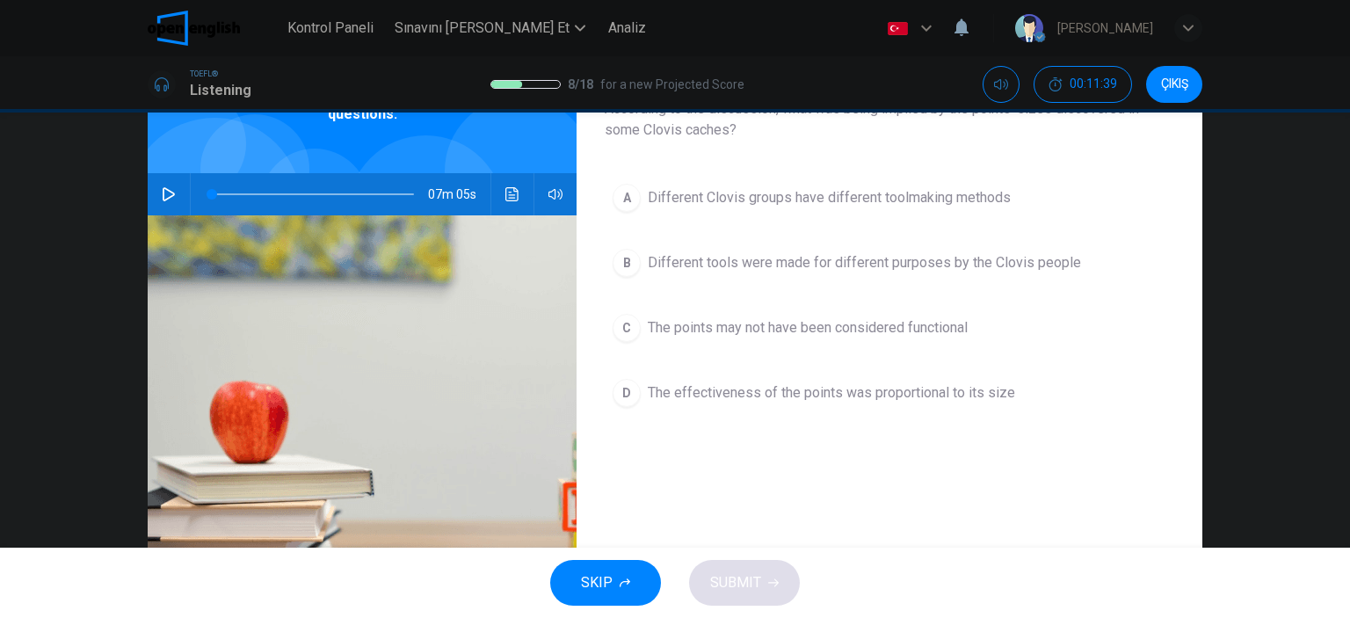
scroll to position [46, 0]
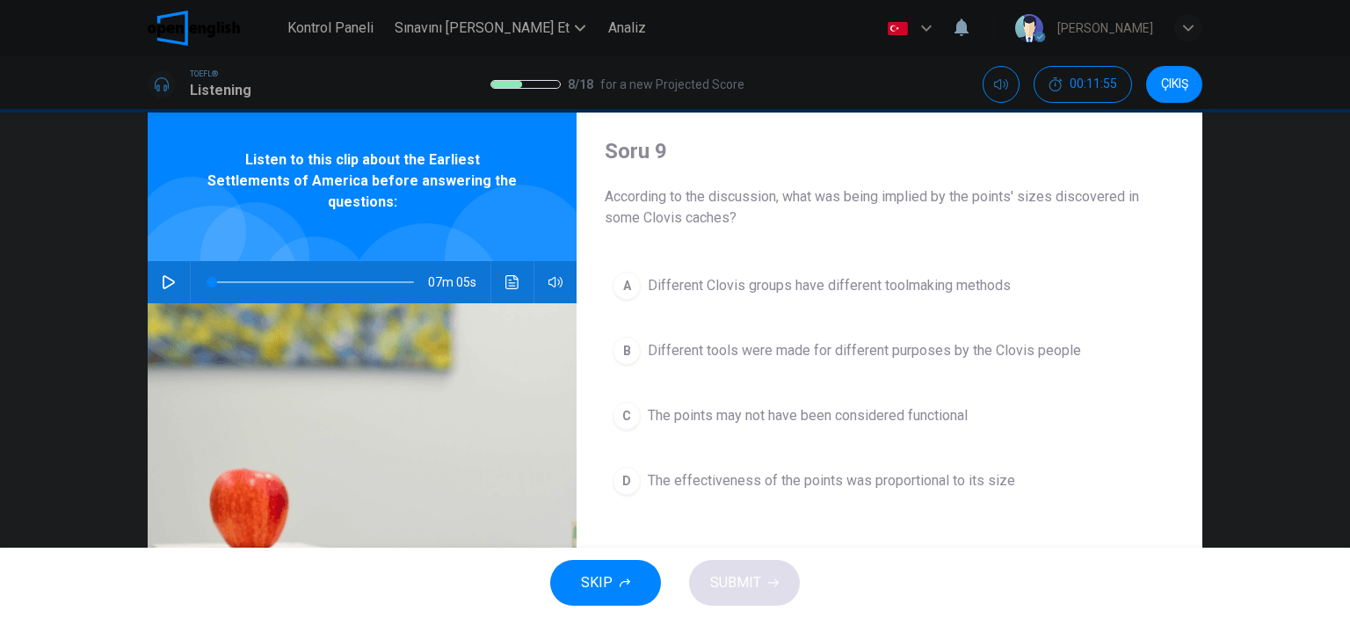
click at [648, 353] on span "Different tools were made for different purposes by the Clovis people" at bounding box center [864, 350] width 433 height 21
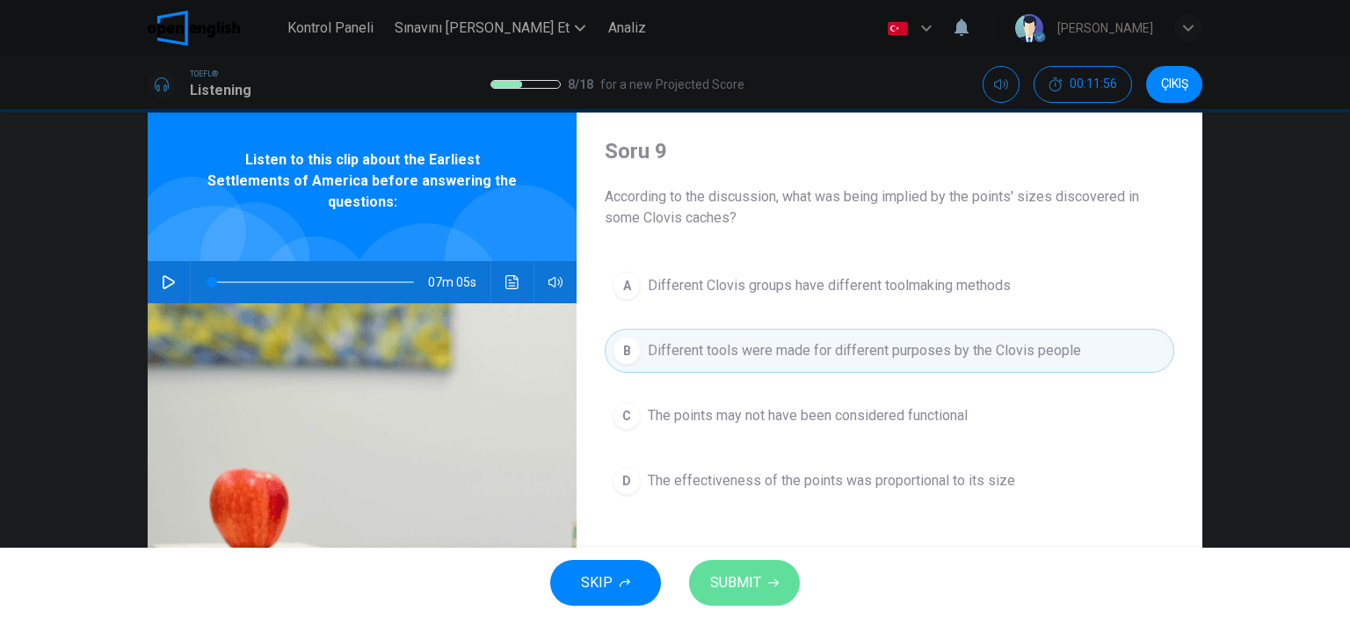
click at [759, 564] on button "SUBMIT" at bounding box center [744, 583] width 111 height 46
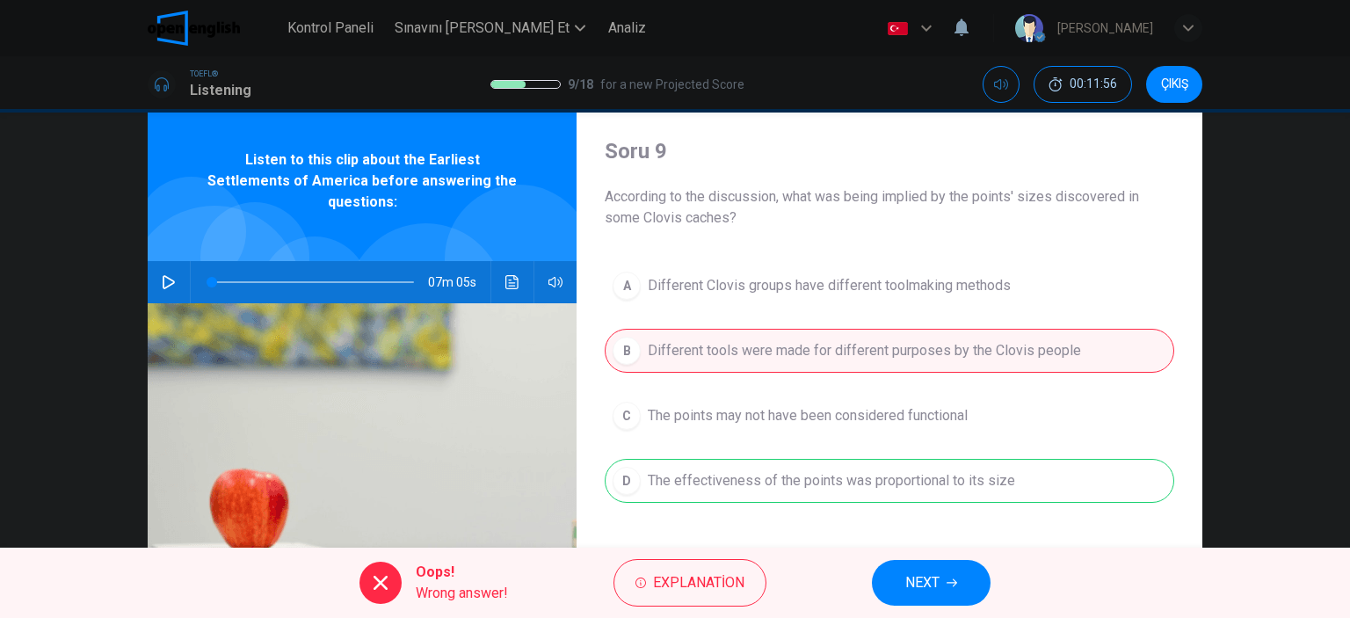
click at [914, 598] on button "NEXT" at bounding box center [931, 583] width 119 height 46
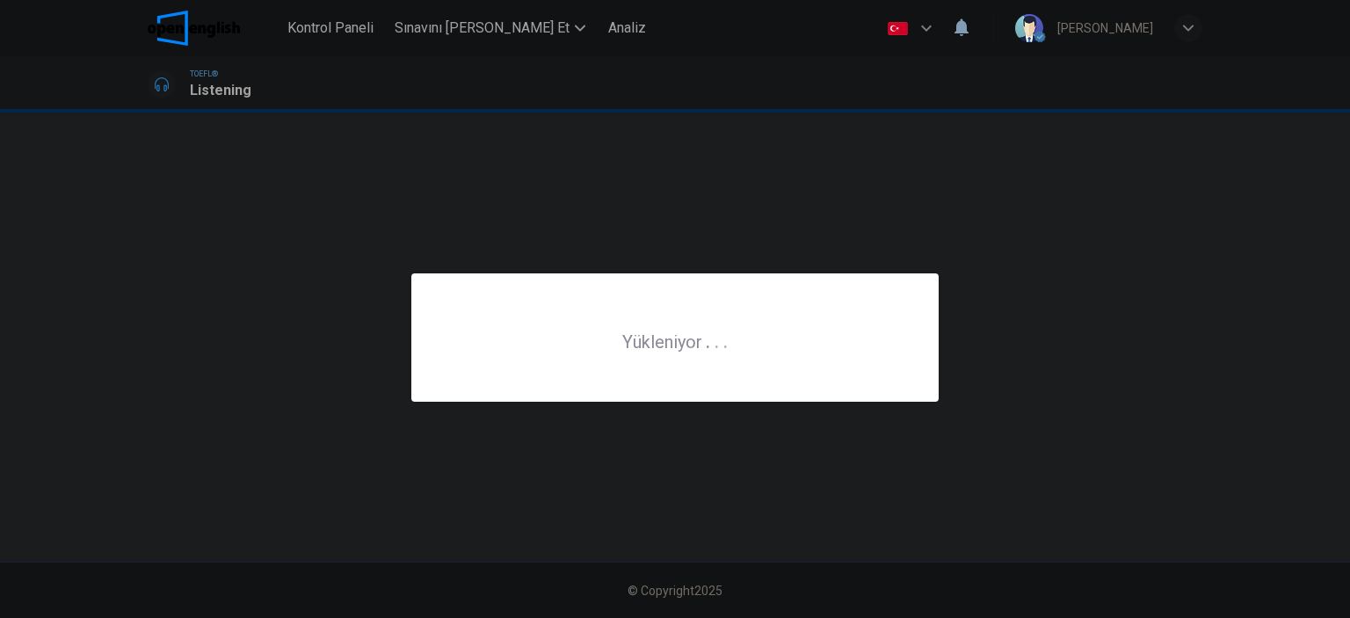
scroll to position [0, 0]
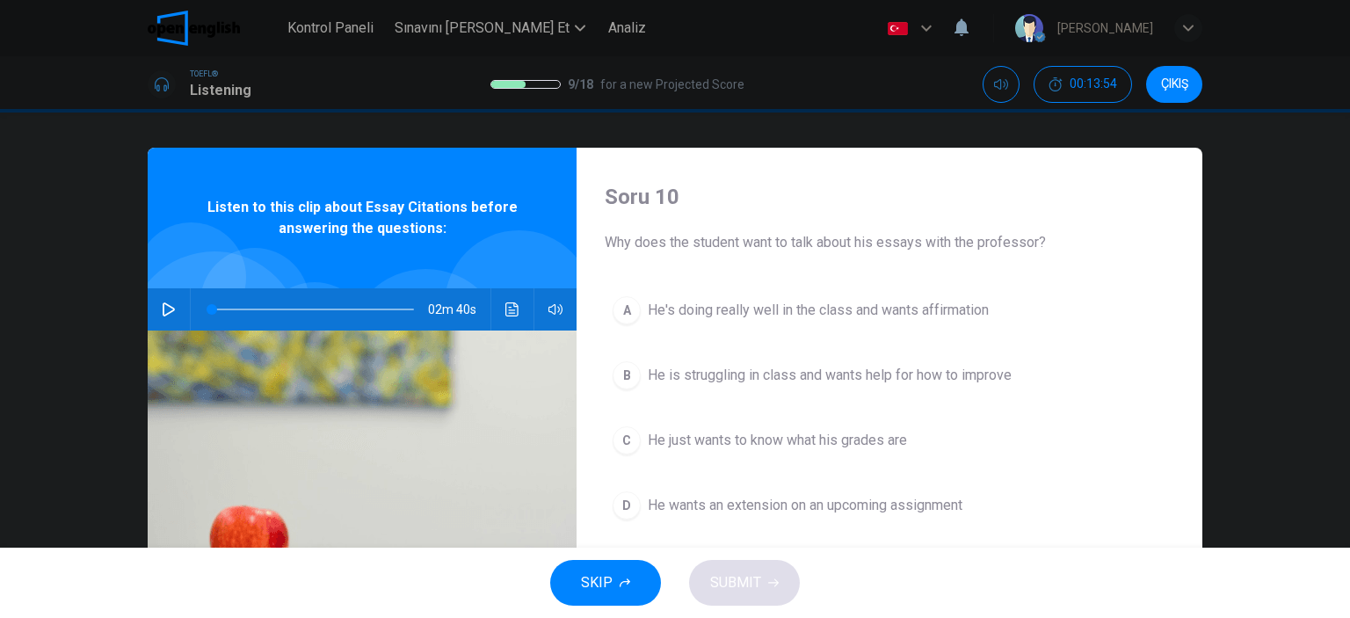
click at [162, 309] on icon "button" at bounding box center [169, 309] width 14 height 14
type input "*"
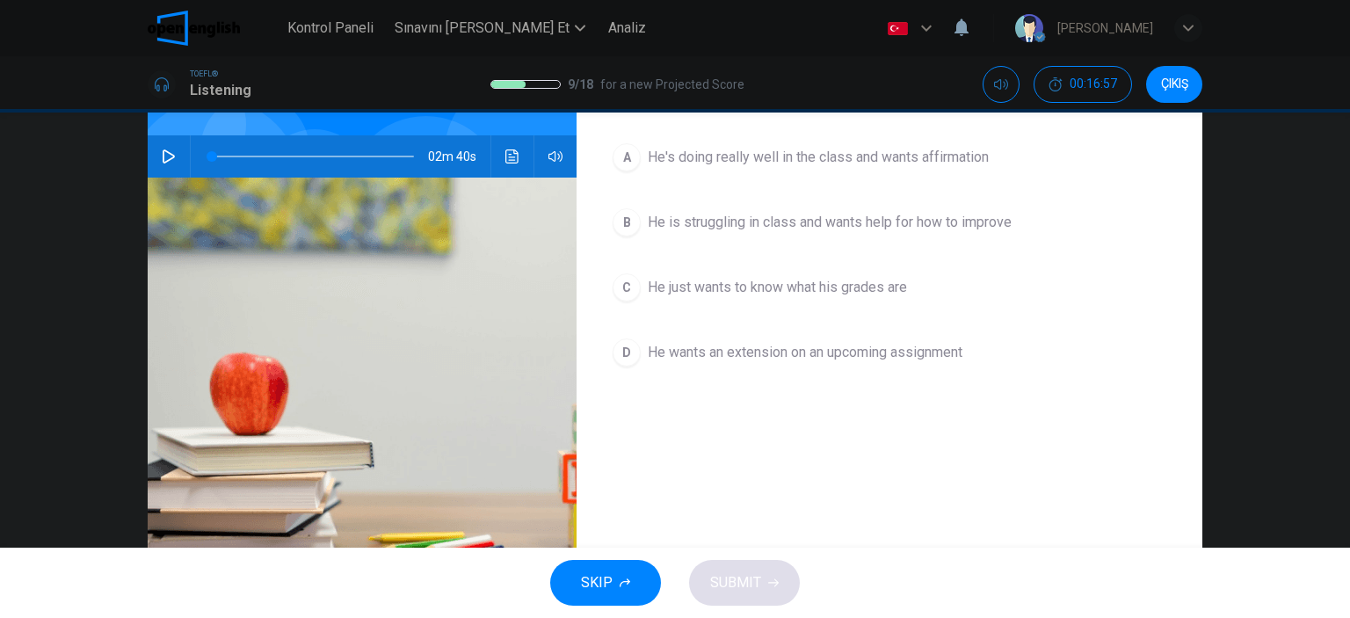
scroll to position [154, 0]
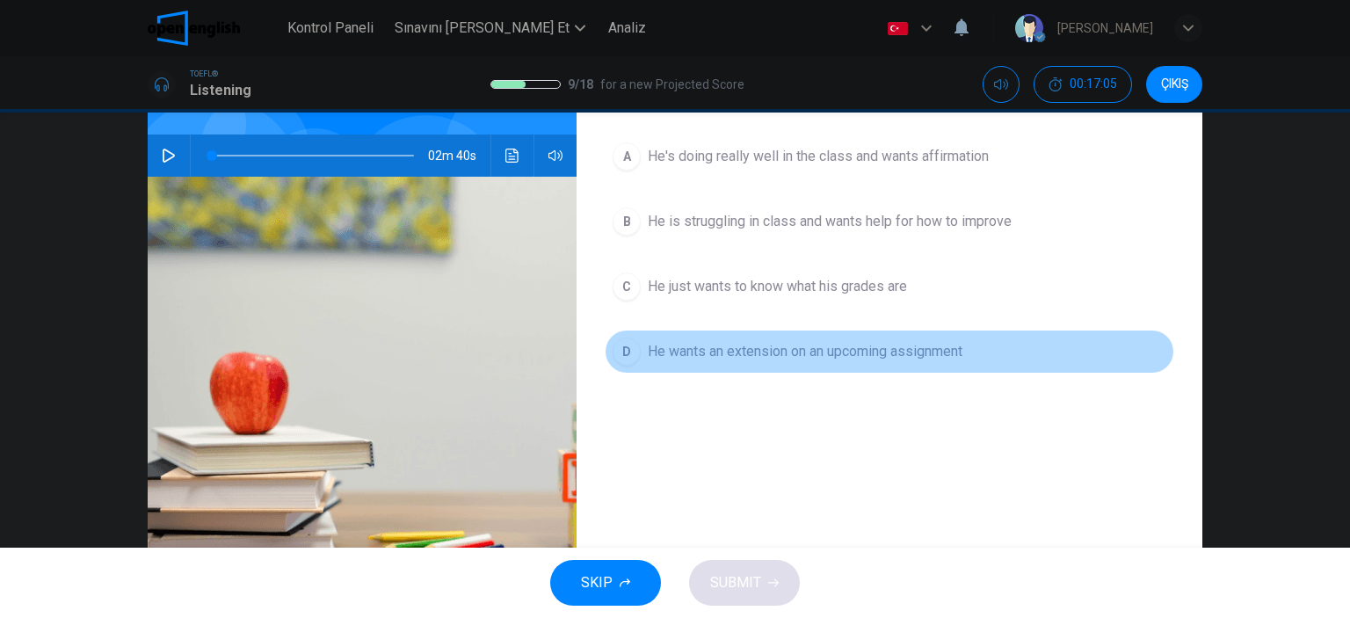
click at [919, 363] on button "D He wants an extension on an upcoming assignment" at bounding box center [889, 352] width 569 height 44
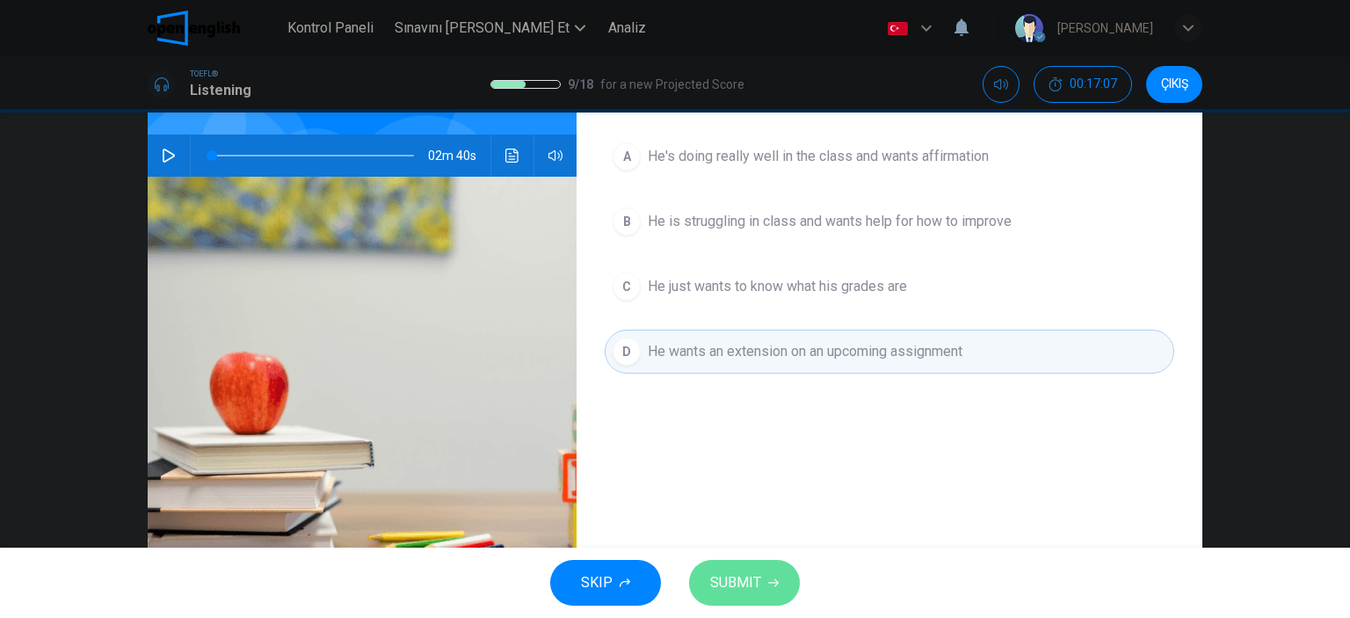
click at [760, 597] on button "SUBMIT" at bounding box center [744, 583] width 111 height 46
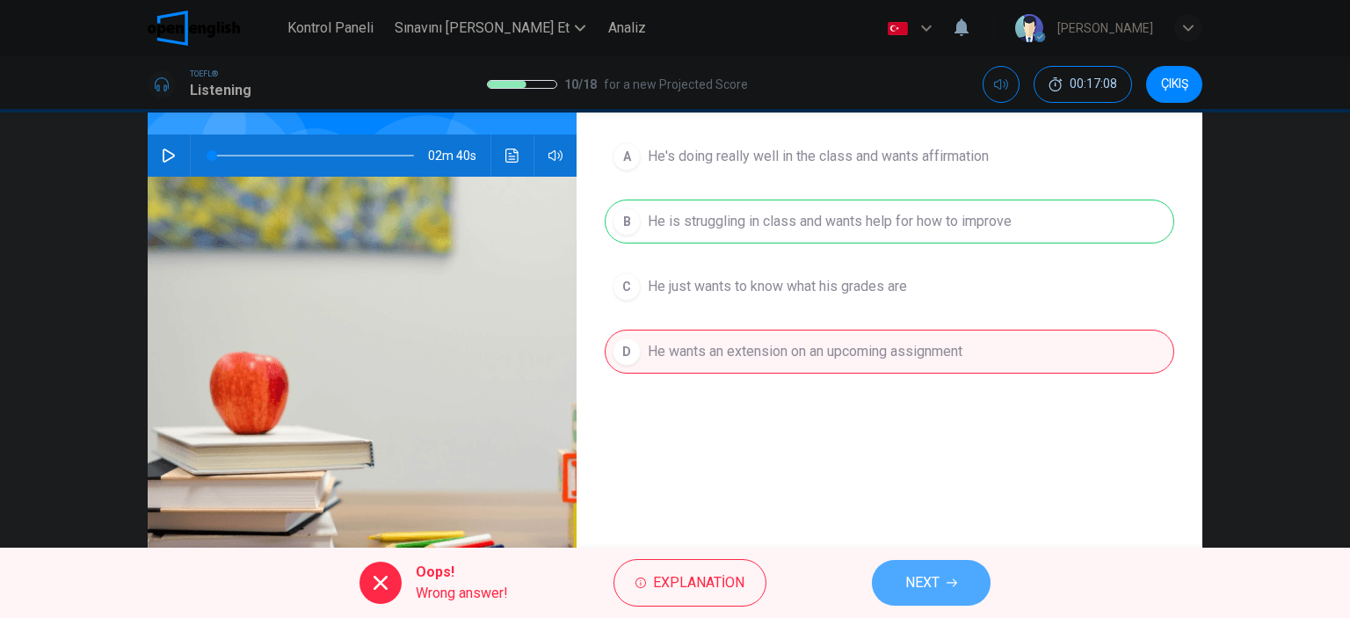
click at [943, 581] on button "NEXT" at bounding box center [931, 583] width 119 height 46
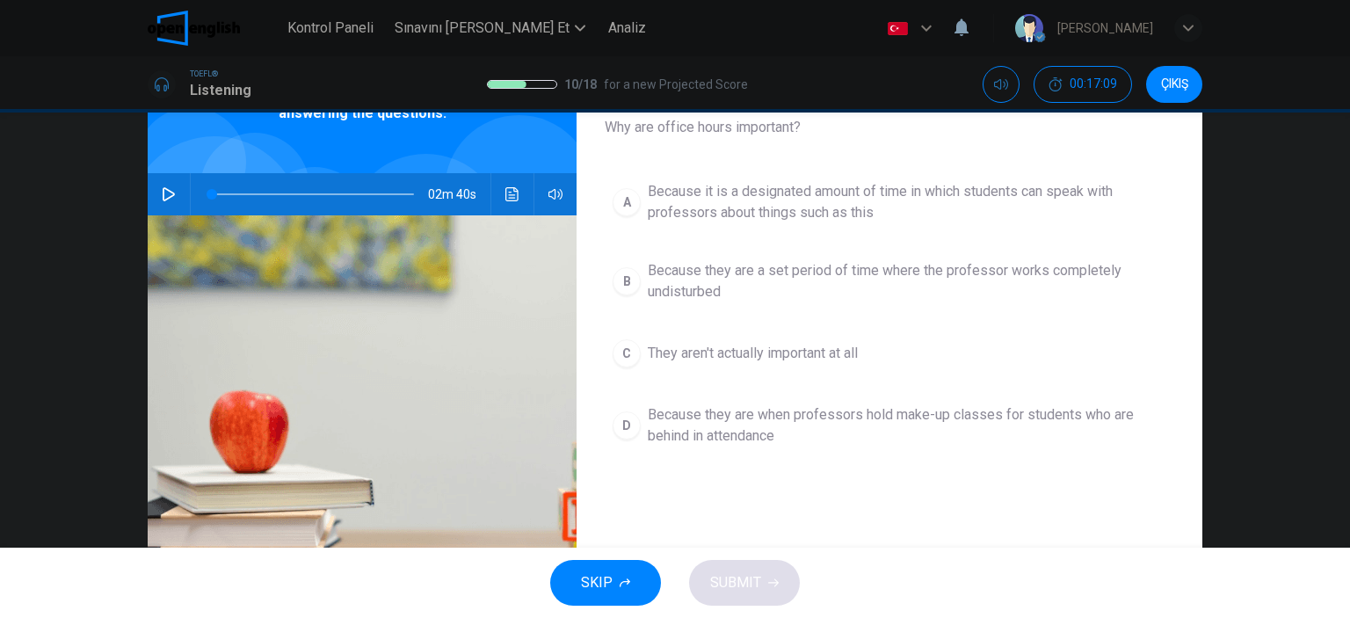
scroll to position [103, 0]
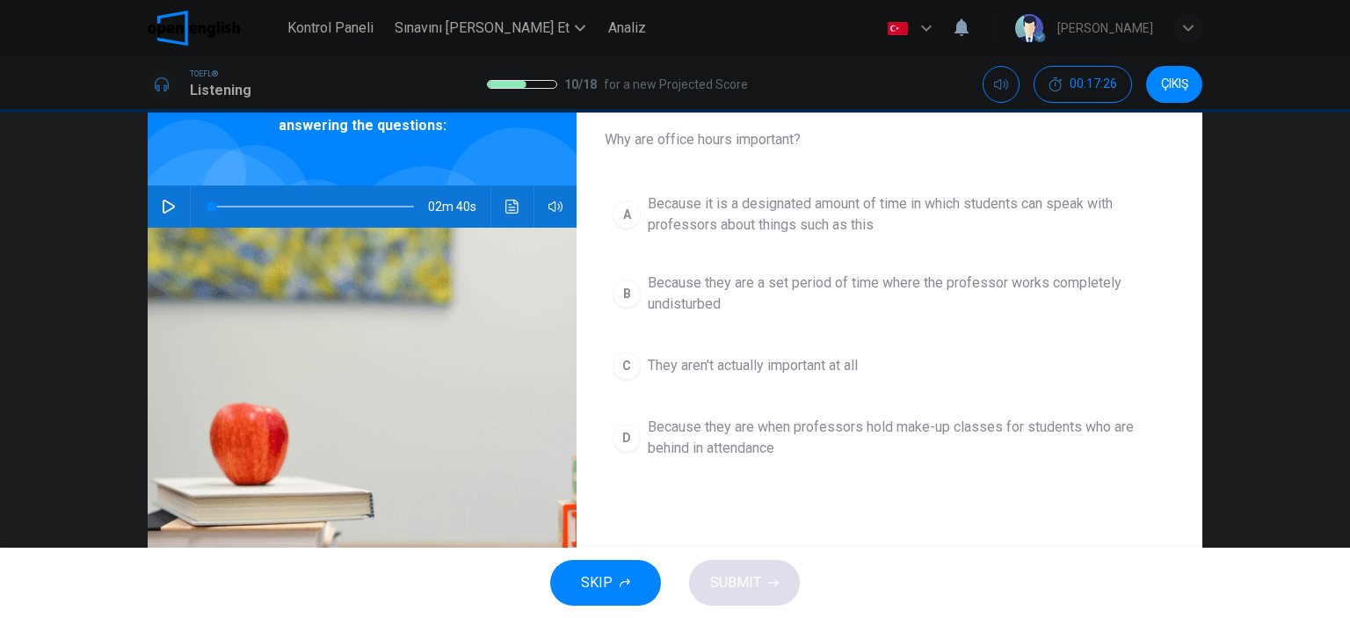
click at [821, 247] on div "A Because it is a designated amount of time in which students can speak with pr…" at bounding box center [889, 343] width 569 height 316
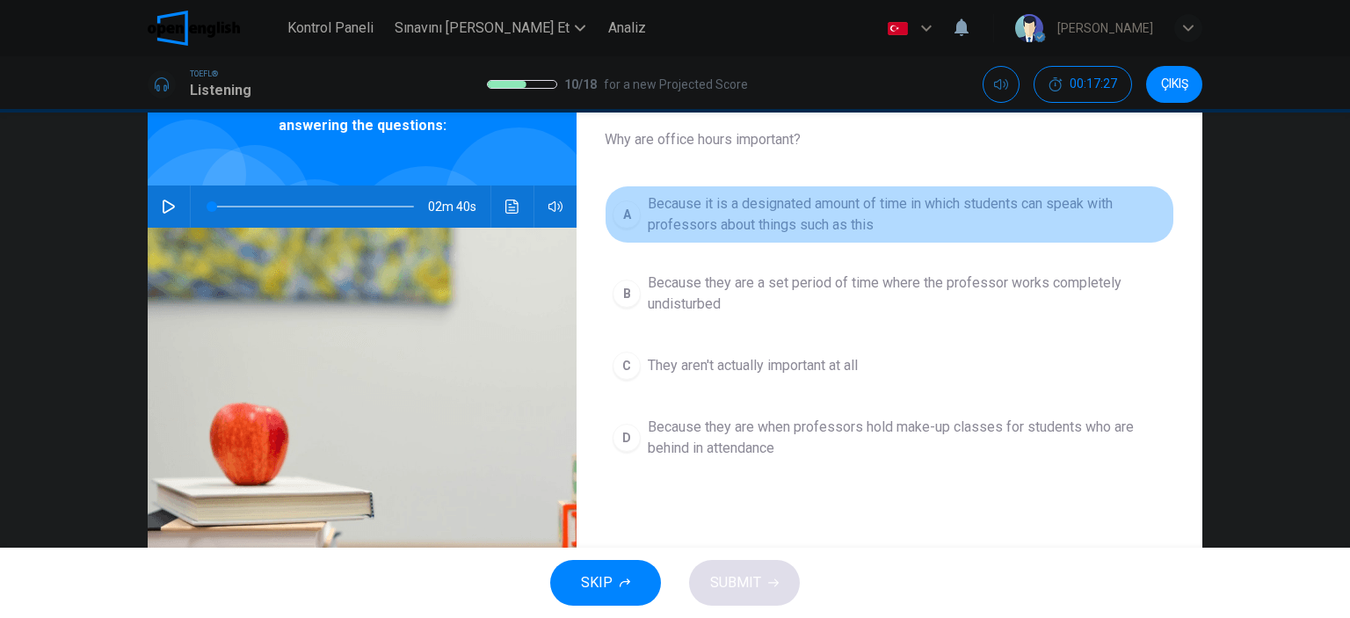
click at [760, 228] on span "Because it is a designated amount of time in which students can speak with prof…" at bounding box center [907, 214] width 519 height 42
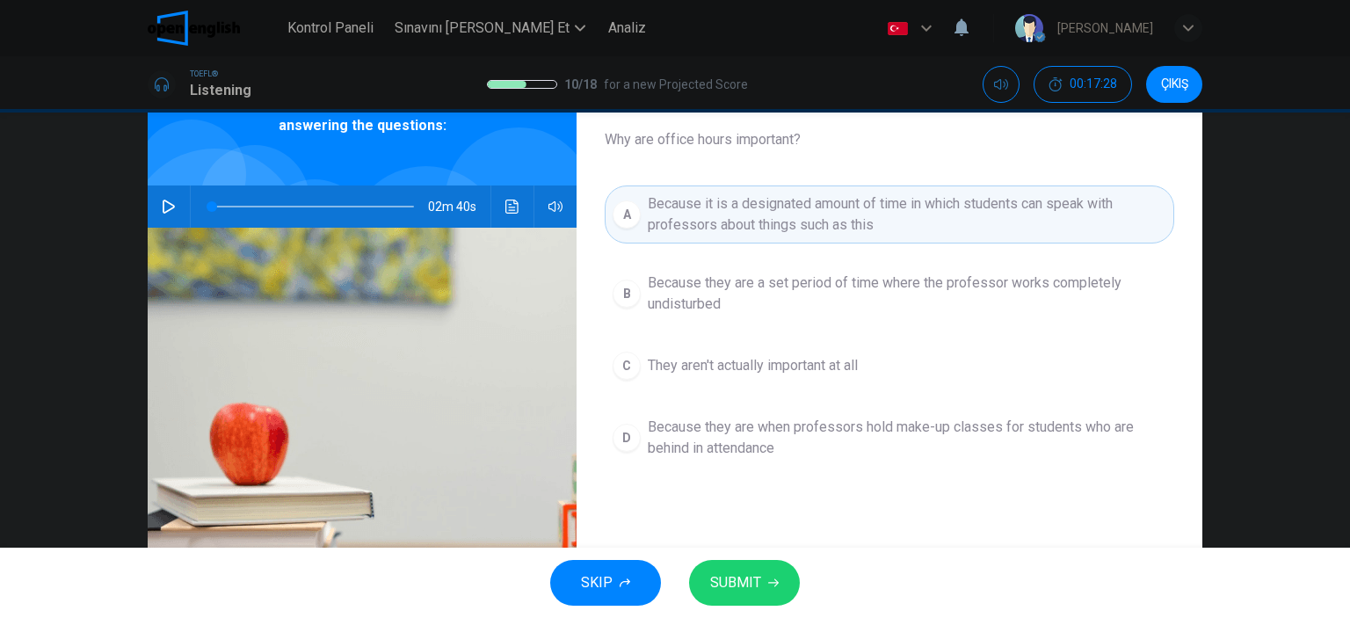
click at [714, 606] on div "SKIP SUBMIT" at bounding box center [675, 583] width 1350 height 70
click at [714, 602] on button "SUBMIT" at bounding box center [744, 583] width 111 height 46
click at [714, 602] on div "SKIP SUBMIT" at bounding box center [675, 583] width 1350 height 70
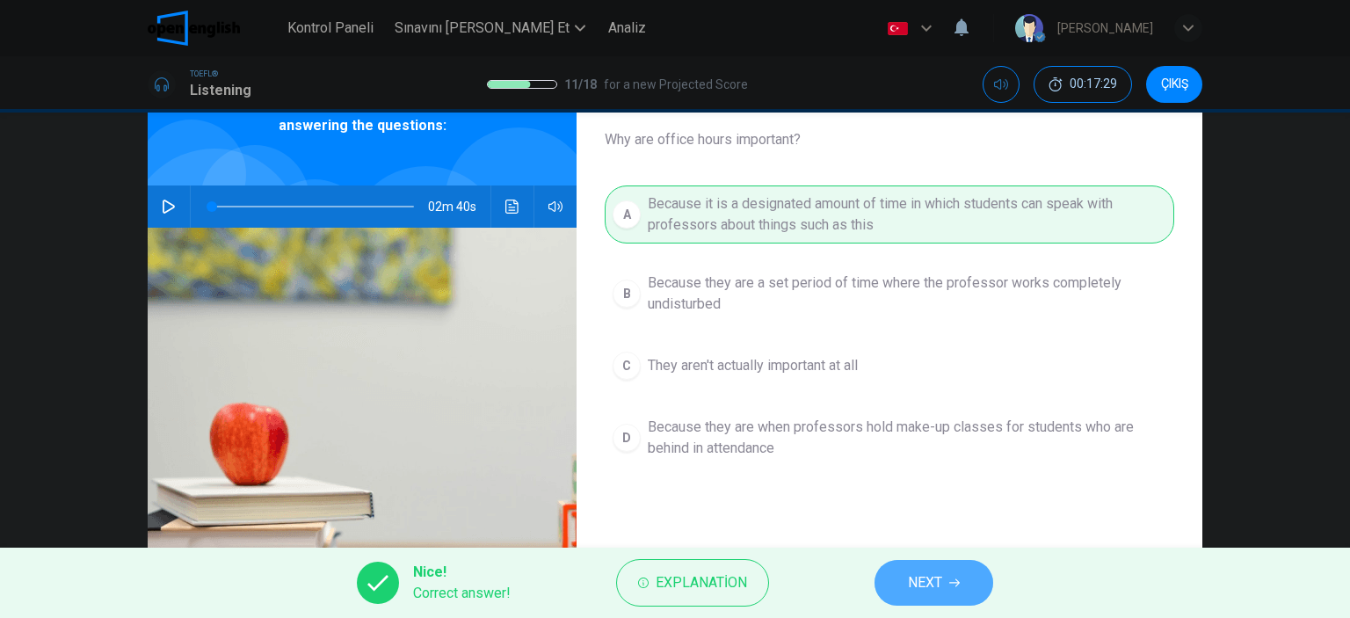
click at [896, 588] on button "NEXT" at bounding box center [933, 583] width 119 height 46
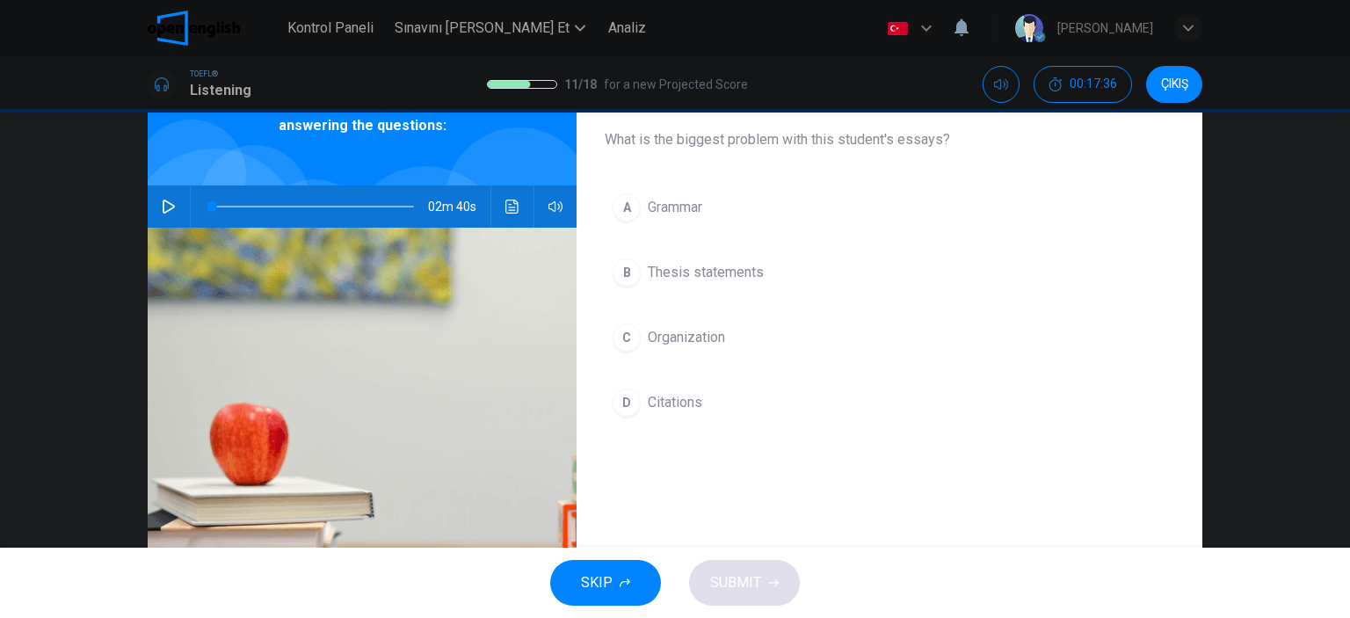
click at [626, 404] on div "D" at bounding box center [627, 402] width 28 height 28
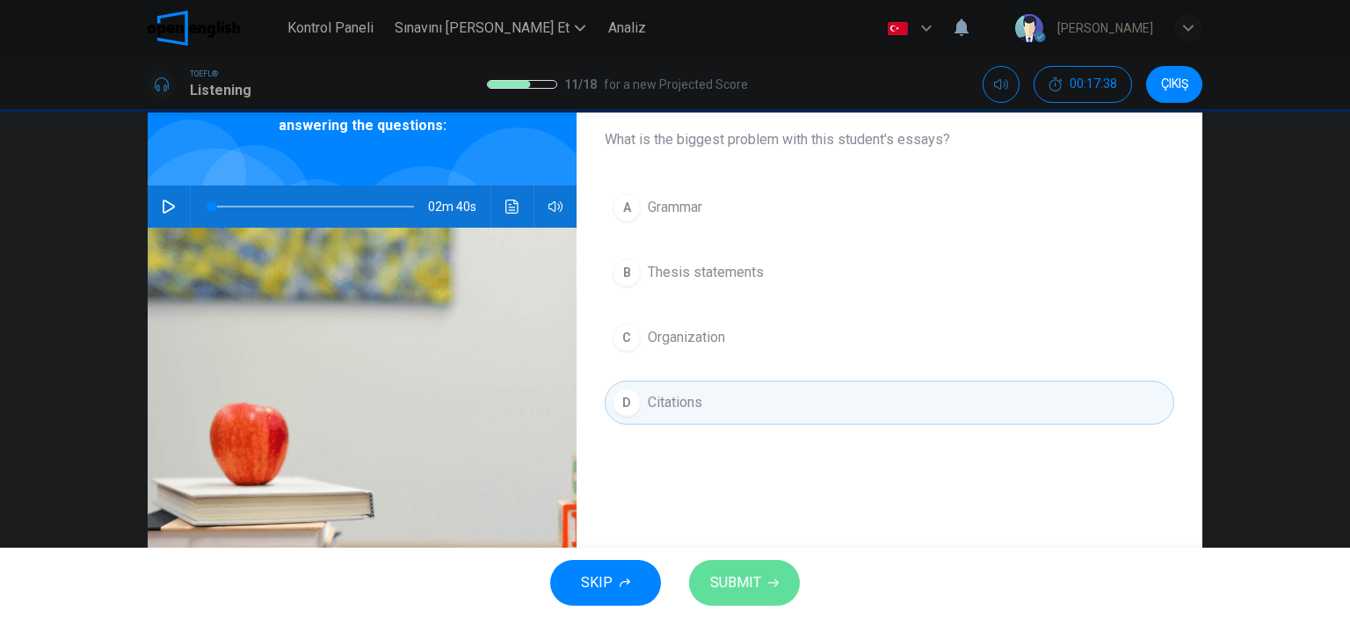
click at [765, 572] on button "SUBMIT" at bounding box center [744, 583] width 111 height 46
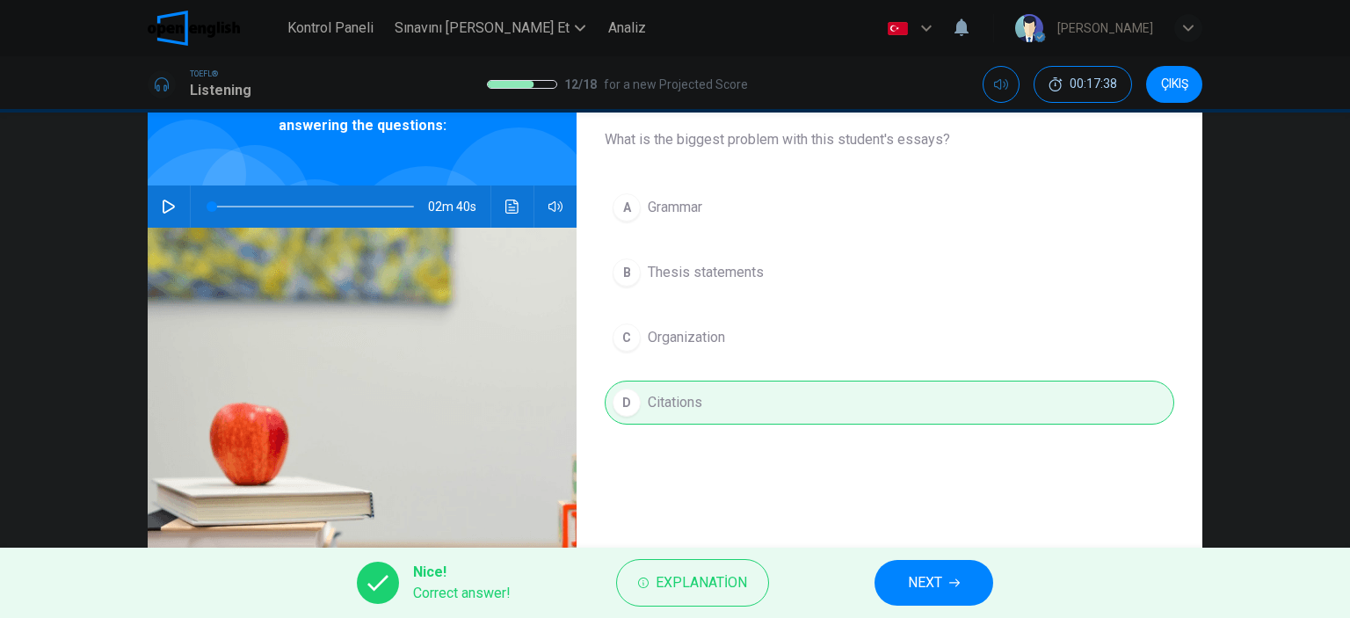
click at [902, 598] on button "NEXT" at bounding box center [933, 583] width 119 height 46
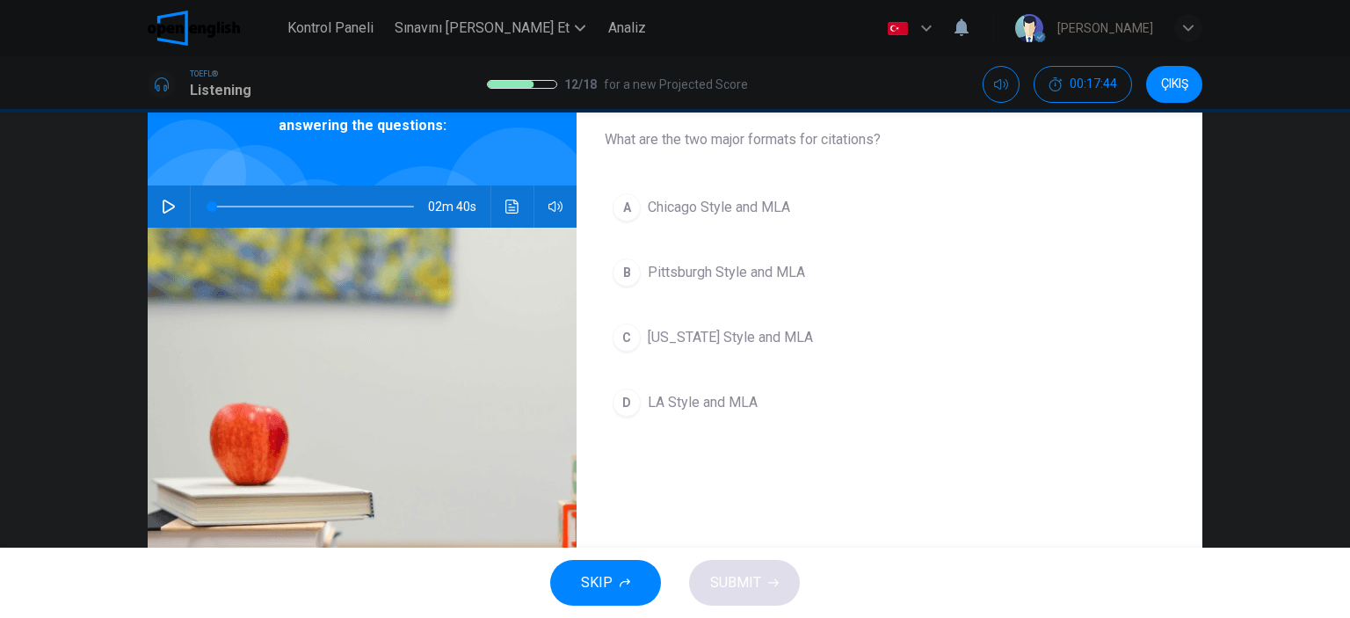
click at [635, 196] on button "A Chicago Style and MLA" at bounding box center [889, 207] width 569 height 44
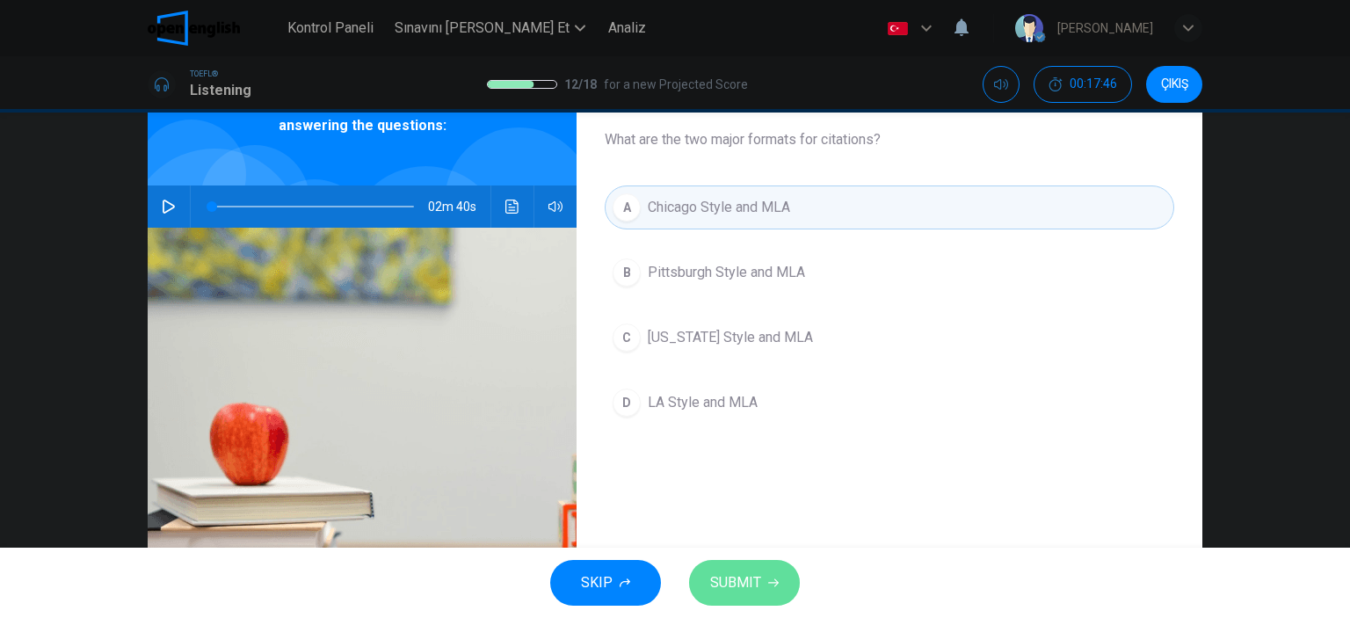
click at [783, 576] on button "SUBMIT" at bounding box center [744, 583] width 111 height 46
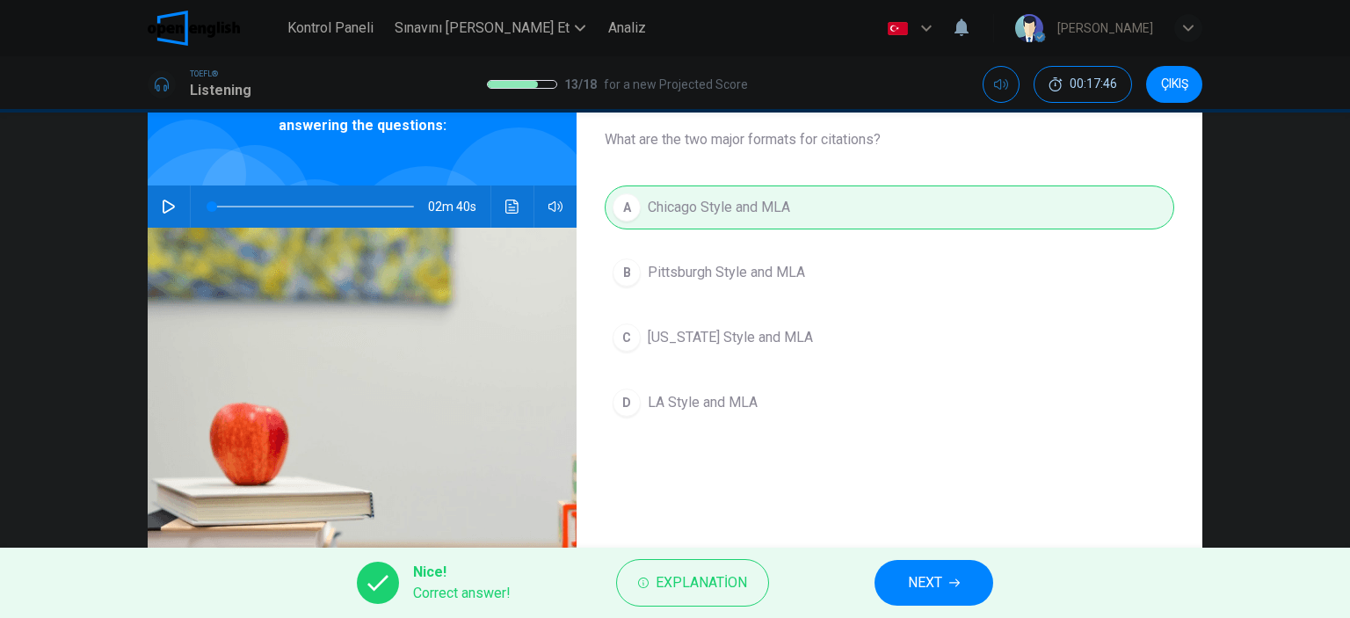
click at [962, 586] on button "NEXT" at bounding box center [933, 583] width 119 height 46
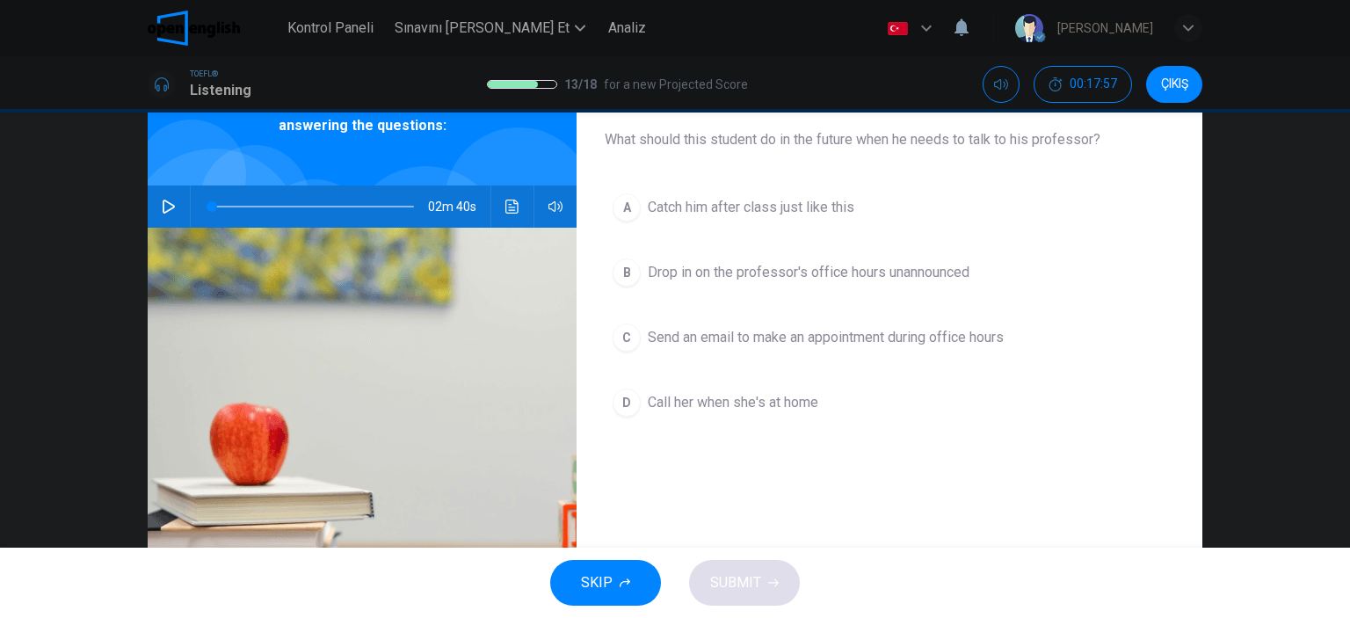
click at [629, 317] on button "C Send an email to make an appointment during office hours" at bounding box center [889, 338] width 569 height 44
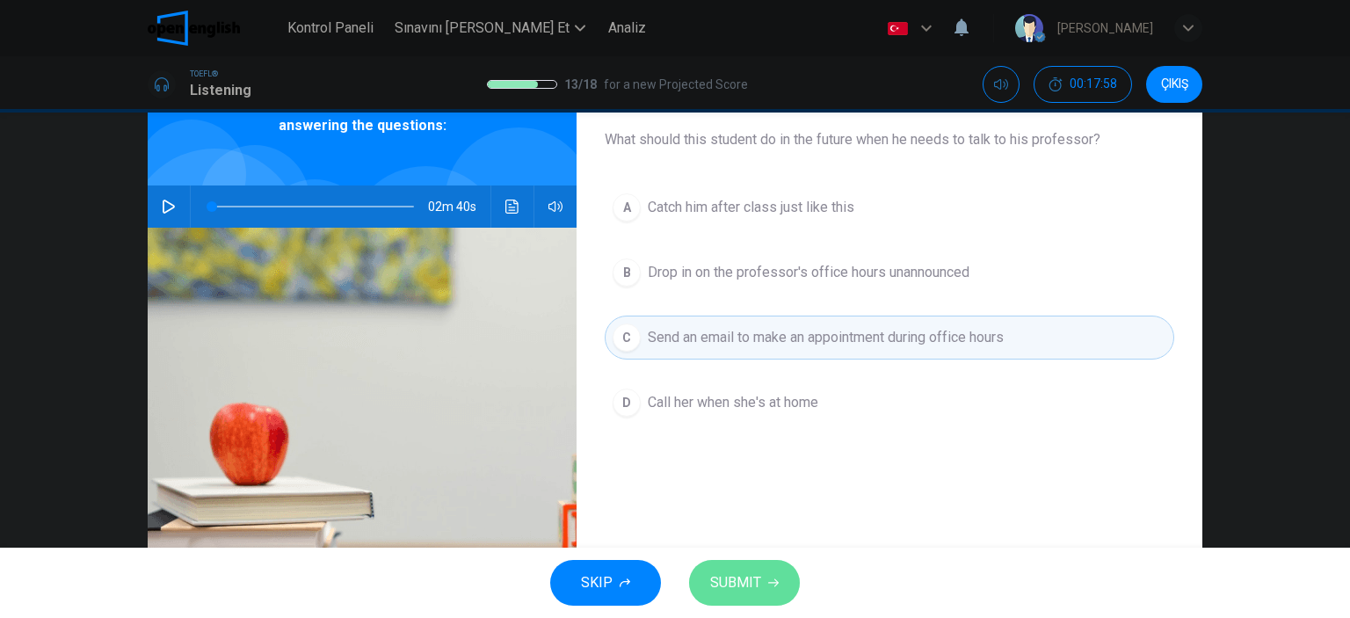
click at [760, 562] on button "SUBMIT" at bounding box center [744, 583] width 111 height 46
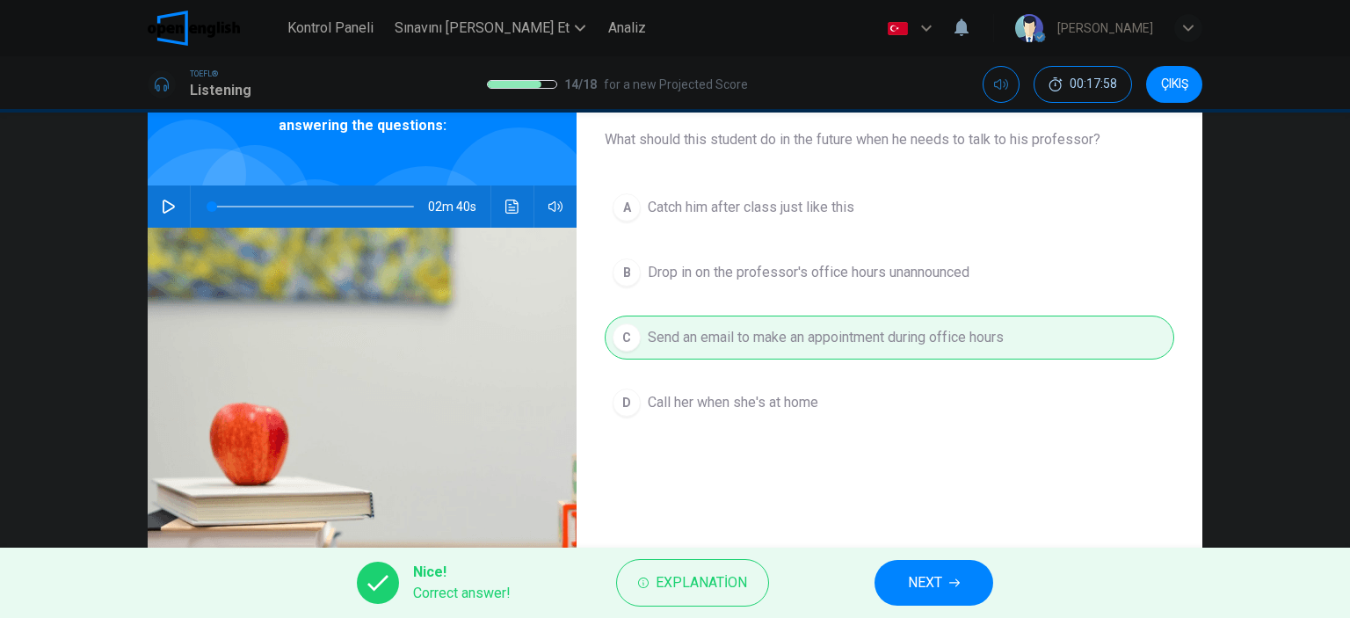
click at [893, 576] on button "NEXT" at bounding box center [933, 583] width 119 height 46
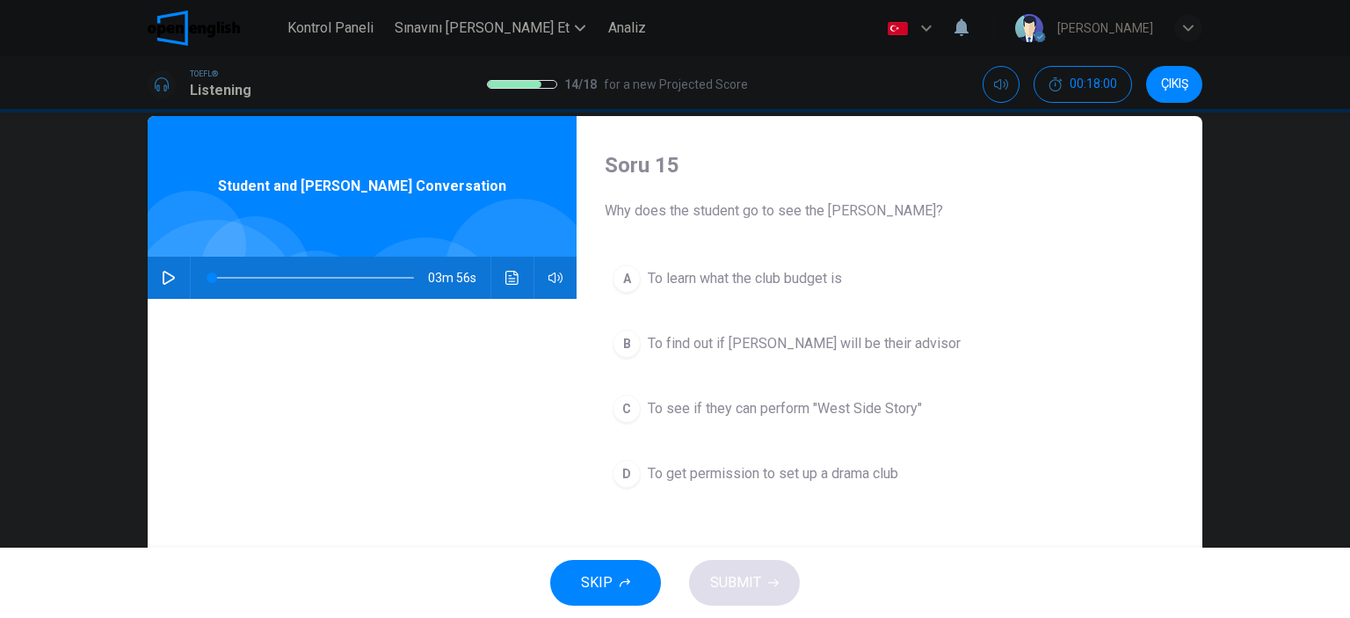
scroll to position [30, 0]
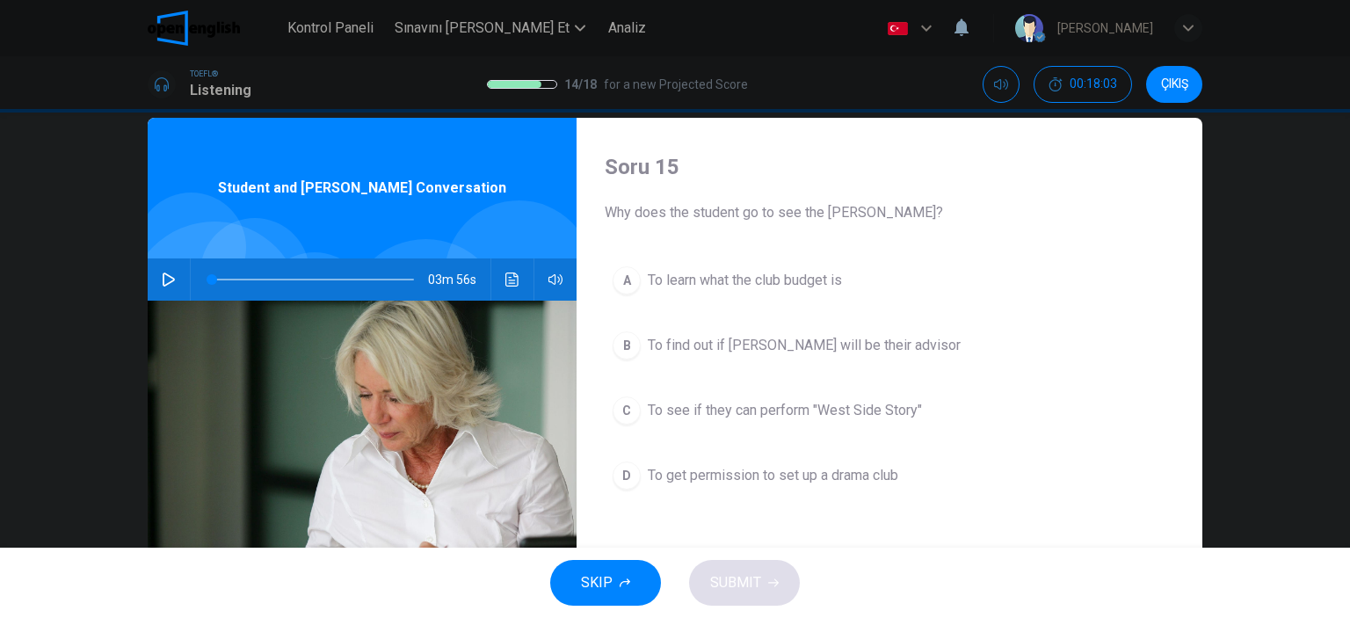
click at [168, 273] on icon "button" at bounding box center [169, 279] width 14 height 14
type input "*"
click at [274, 279] on span at bounding box center [313, 279] width 202 height 25
click at [250, 279] on span at bounding box center [313, 279] width 202 height 25
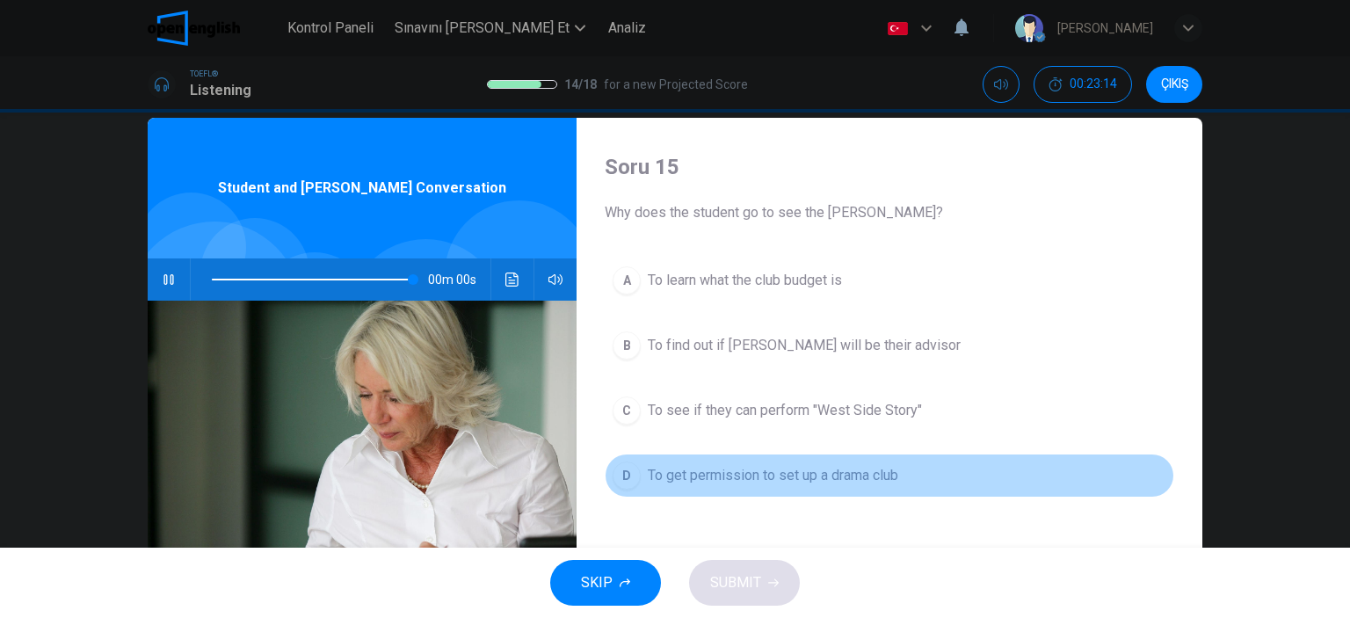
click at [858, 463] on button "D To get permission to set up a drama club" at bounding box center [889, 475] width 569 height 44
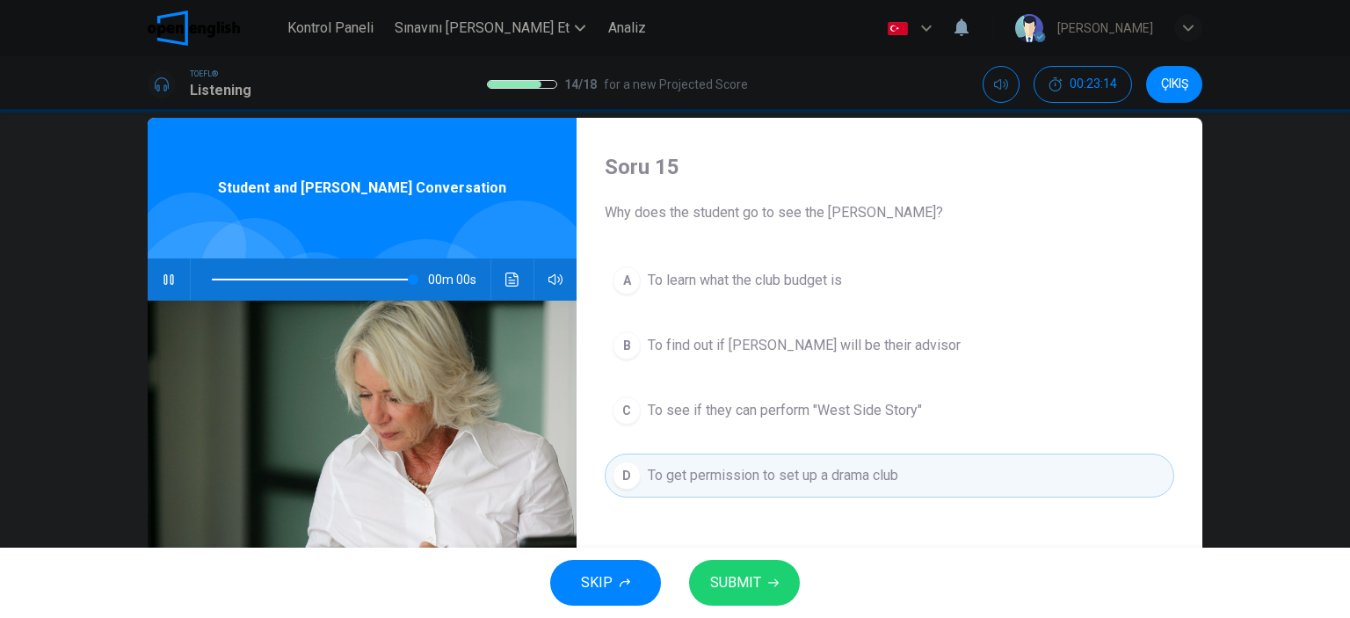
type input "*"
click at [748, 594] on span "SUBMIT" at bounding box center [735, 582] width 51 height 25
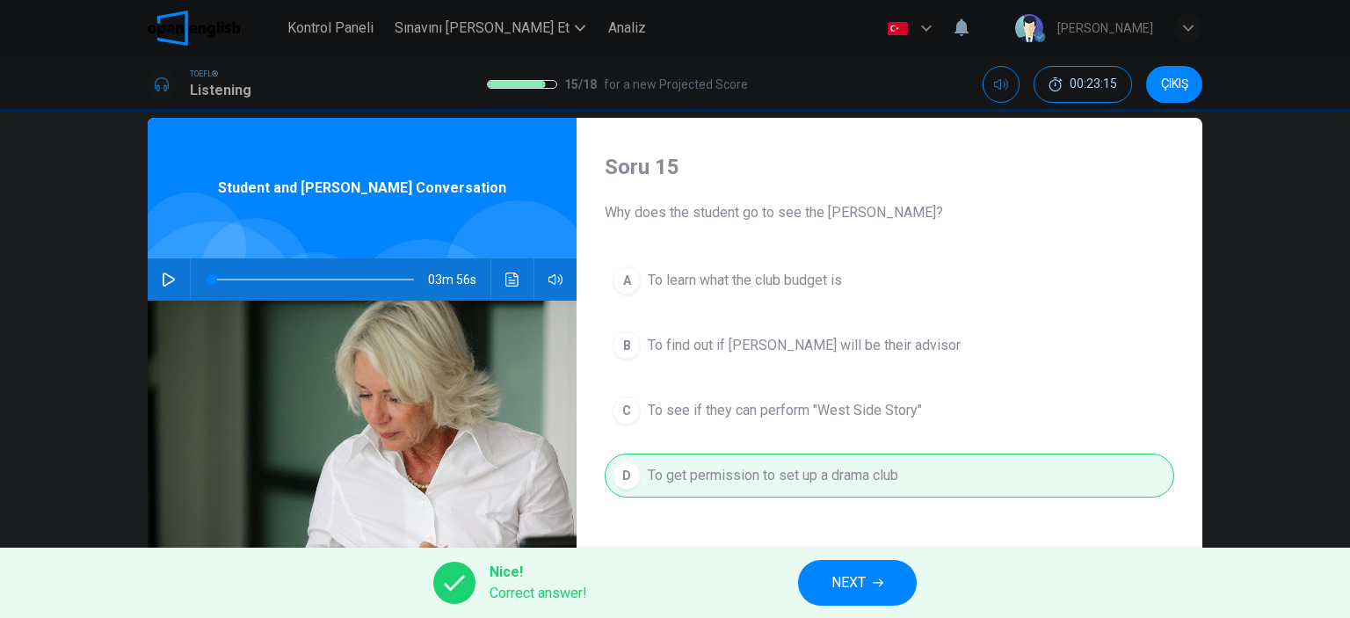
click at [899, 569] on button "NEXT" at bounding box center [857, 583] width 119 height 46
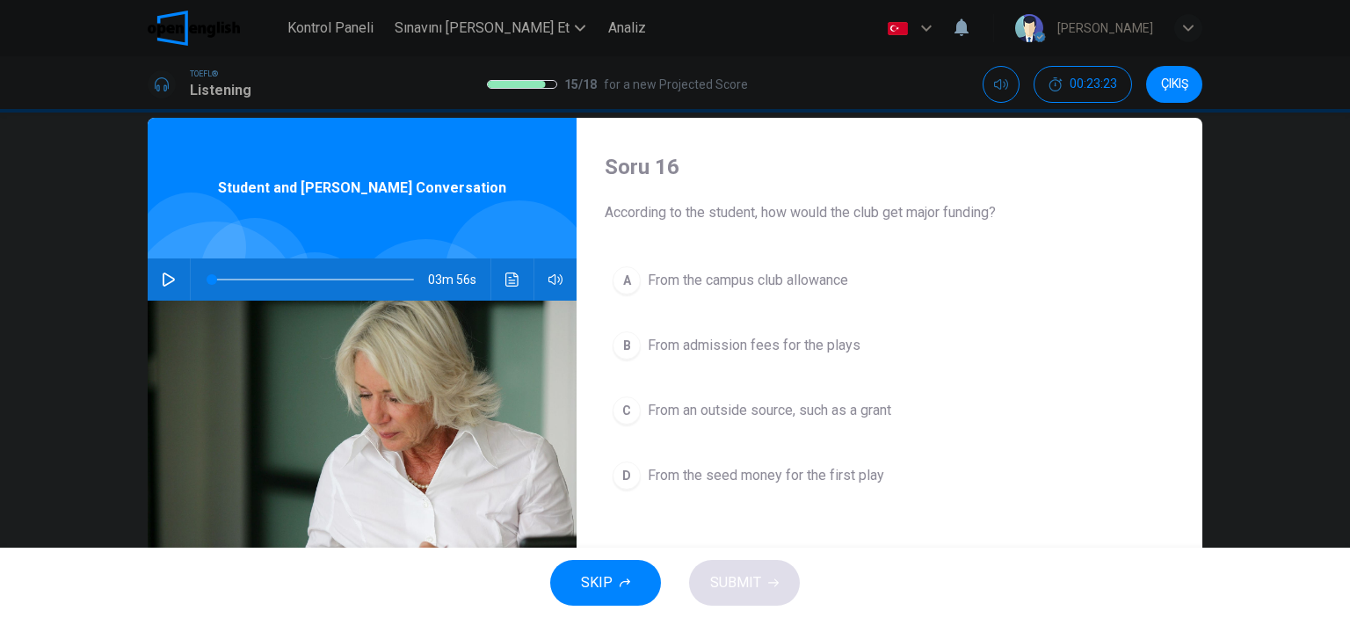
click at [633, 312] on div "A From the campus club allowance B From admission fees for the plays C From an …" at bounding box center [889, 395] width 569 height 274
click at [639, 333] on button "B From admission fees for the plays" at bounding box center [889, 345] width 569 height 44
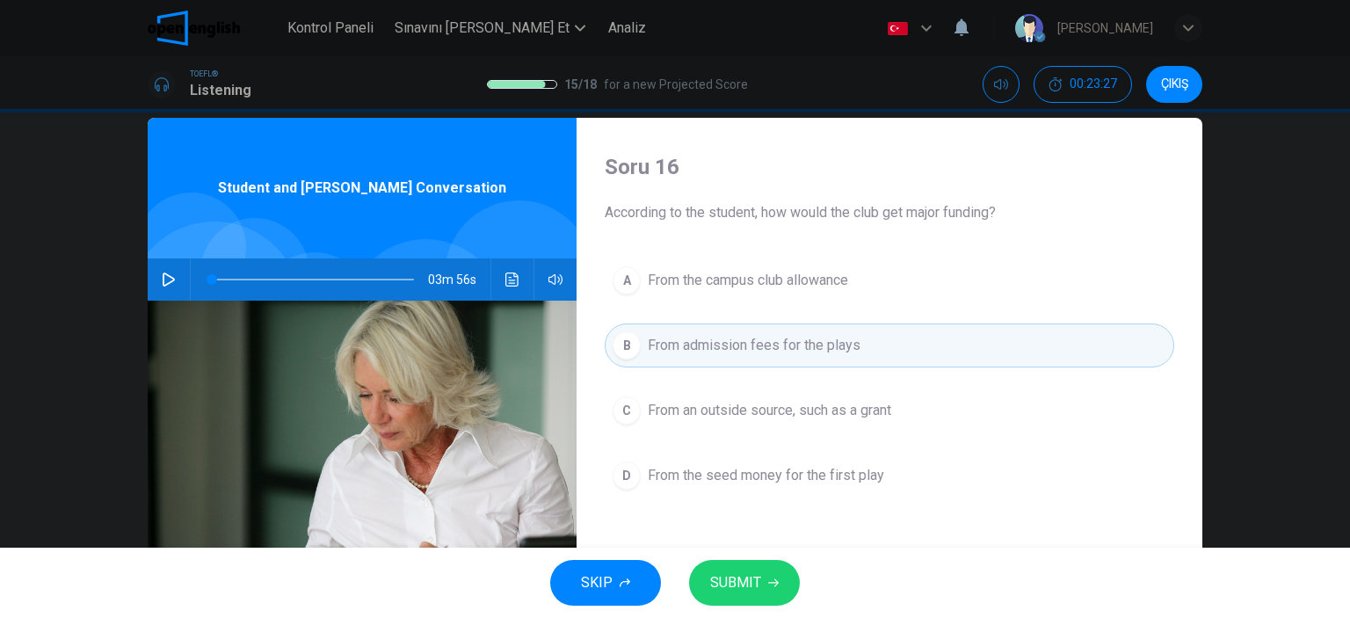
click at [749, 475] on span "From the seed money for the first play" at bounding box center [766, 475] width 236 height 21
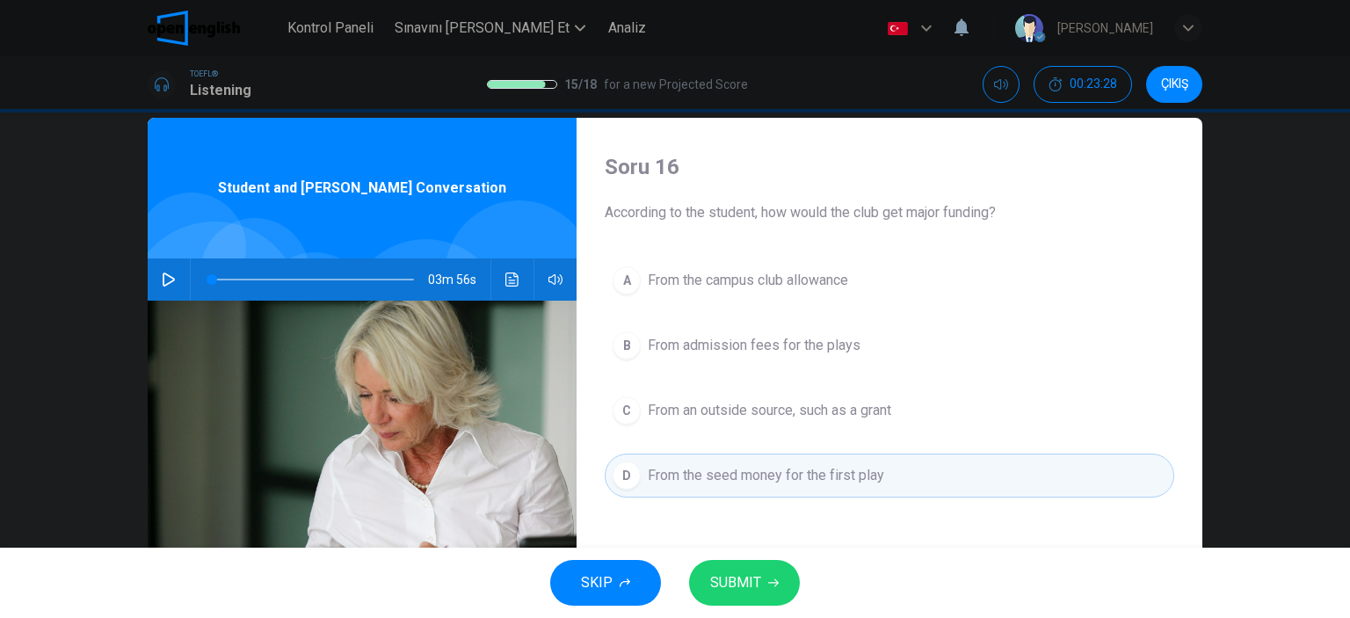
click at [758, 587] on span "SUBMIT" at bounding box center [735, 582] width 51 height 25
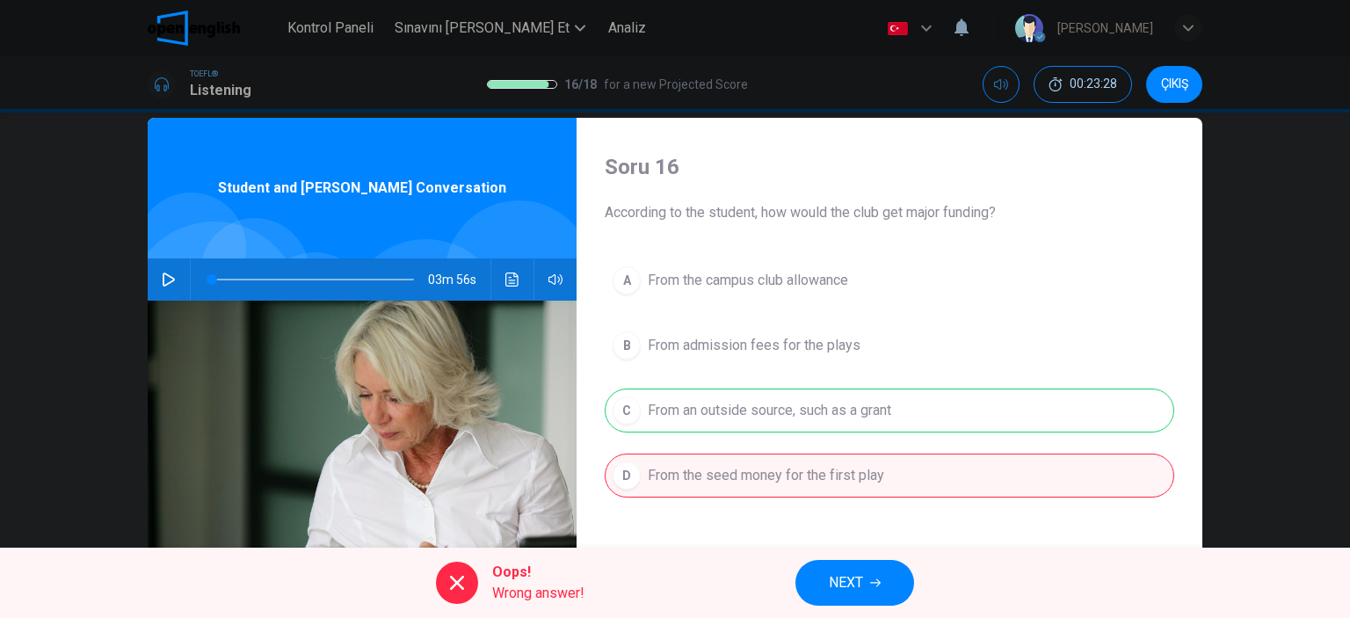
click at [885, 586] on button "NEXT" at bounding box center [854, 583] width 119 height 46
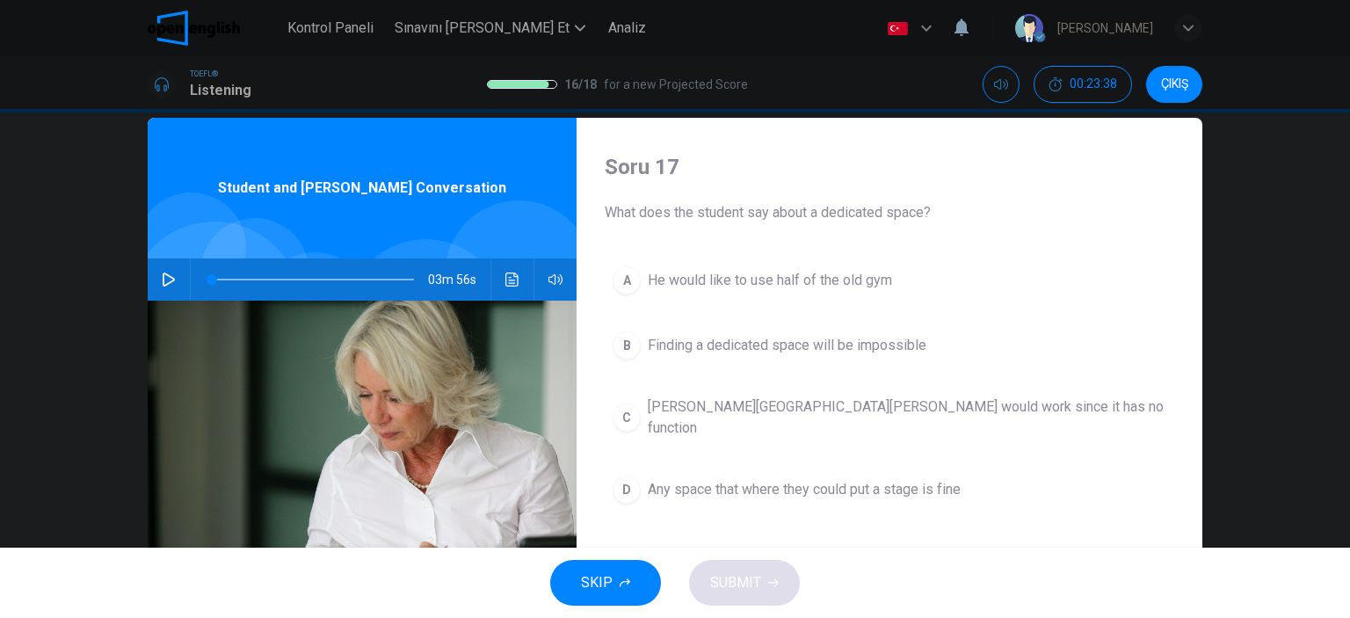
click at [852, 339] on span "Finding a dedicated space will be impossible" at bounding box center [787, 345] width 279 height 21
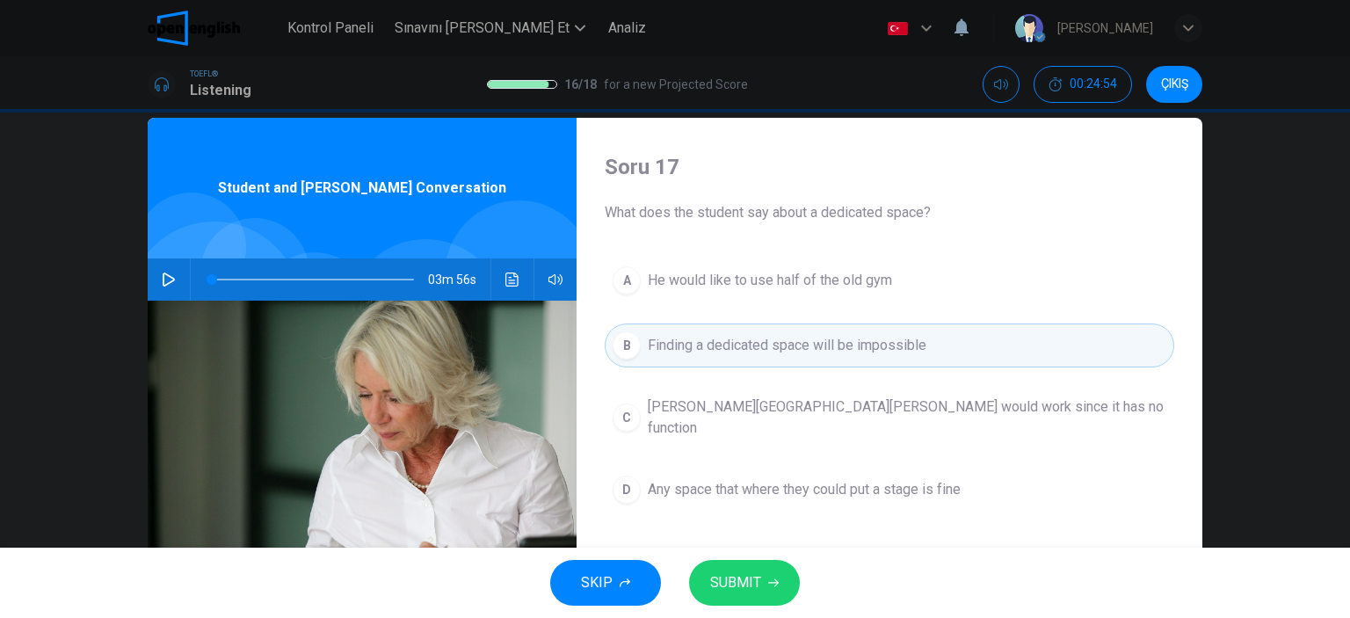
click at [754, 587] on span "SUBMIT" at bounding box center [735, 582] width 51 height 25
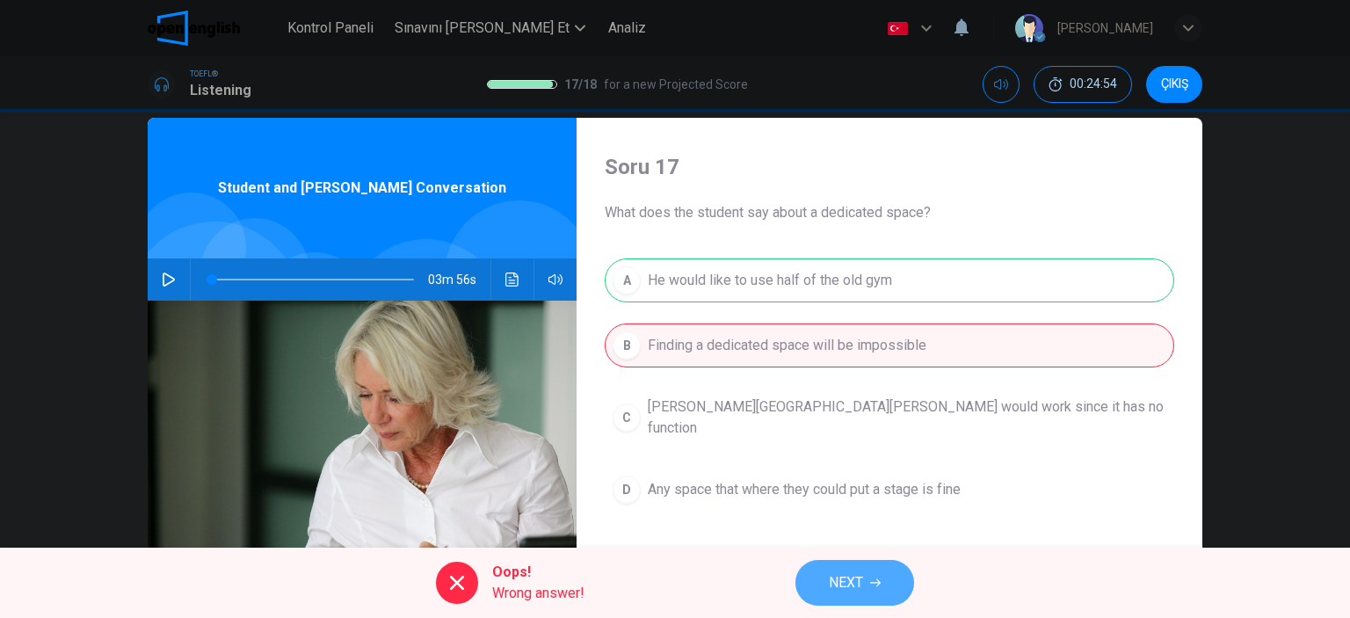
click at [878, 588] on button "NEXT" at bounding box center [854, 583] width 119 height 46
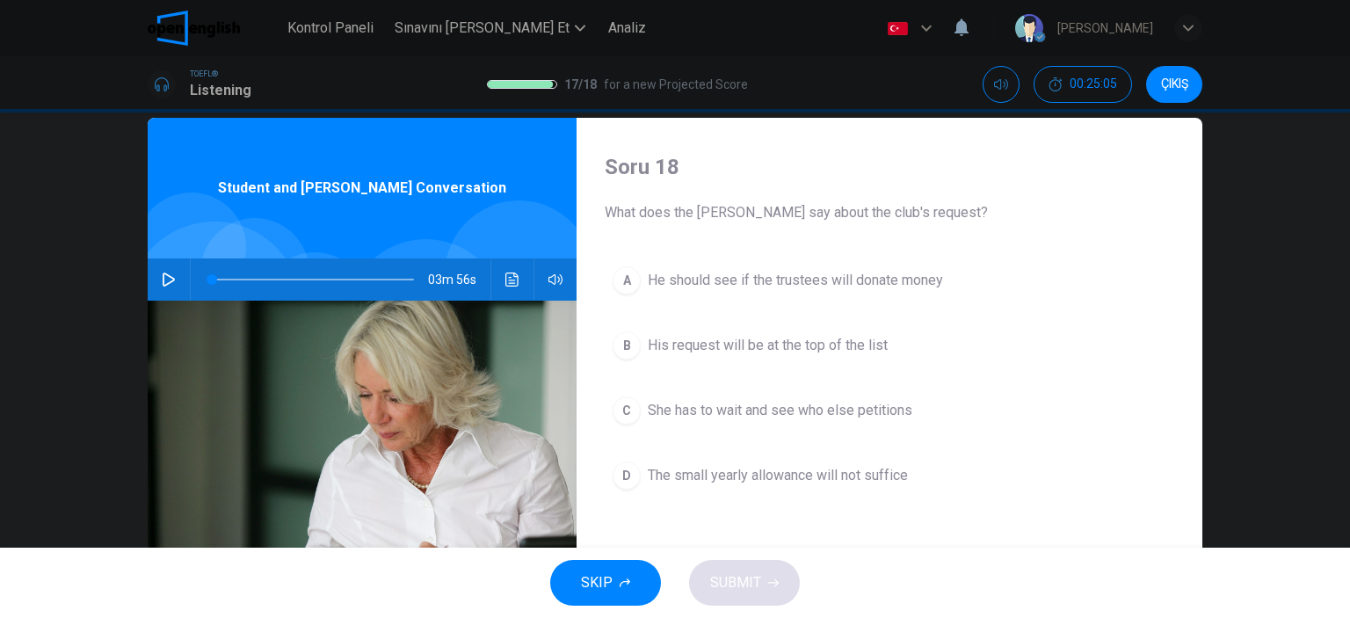
click at [640, 342] on button "B His request will be at the top of the list" at bounding box center [889, 345] width 569 height 44
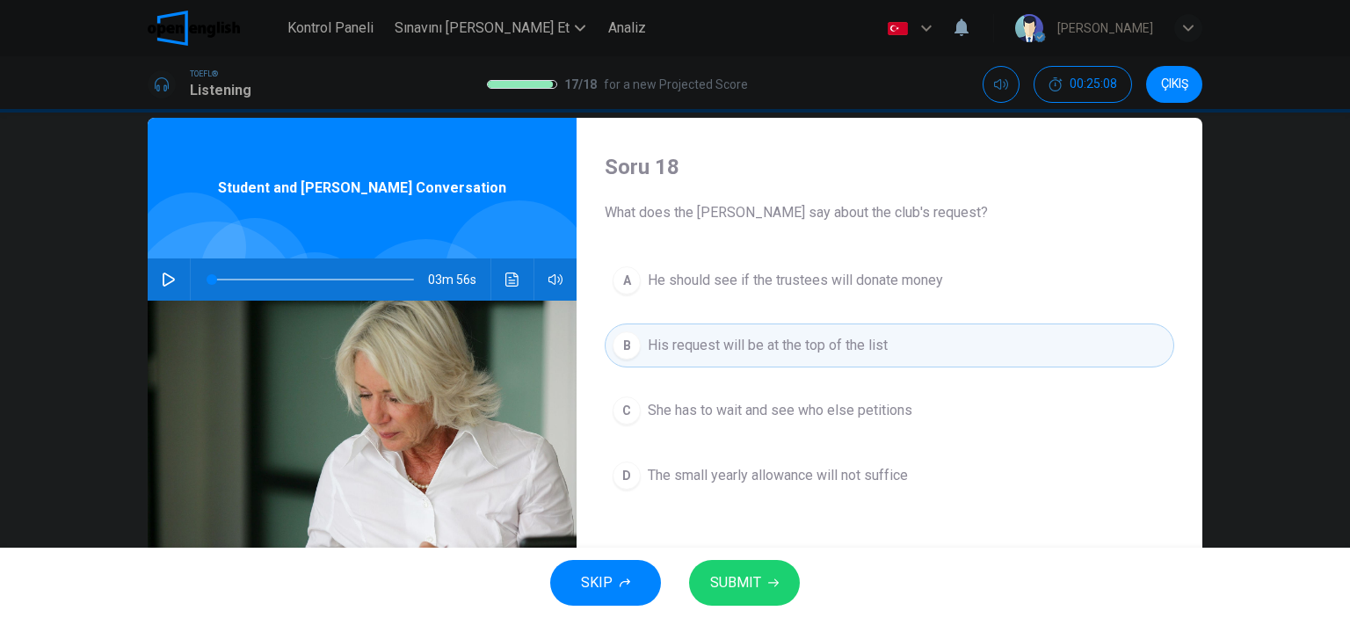
click at [768, 578] on icon "button" at bounding box center [773, 582] width 11 height 11
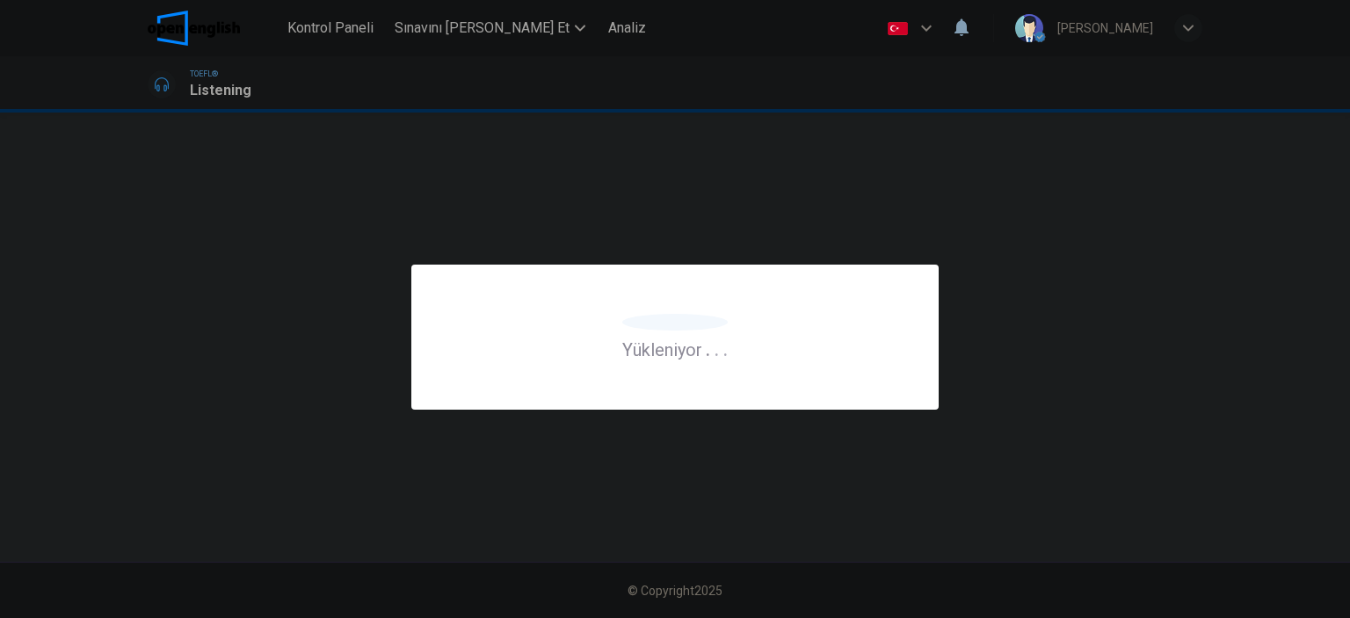
scroll to position [0, 0]
